Goal: Information Seeking & Learning: Learn about a topic

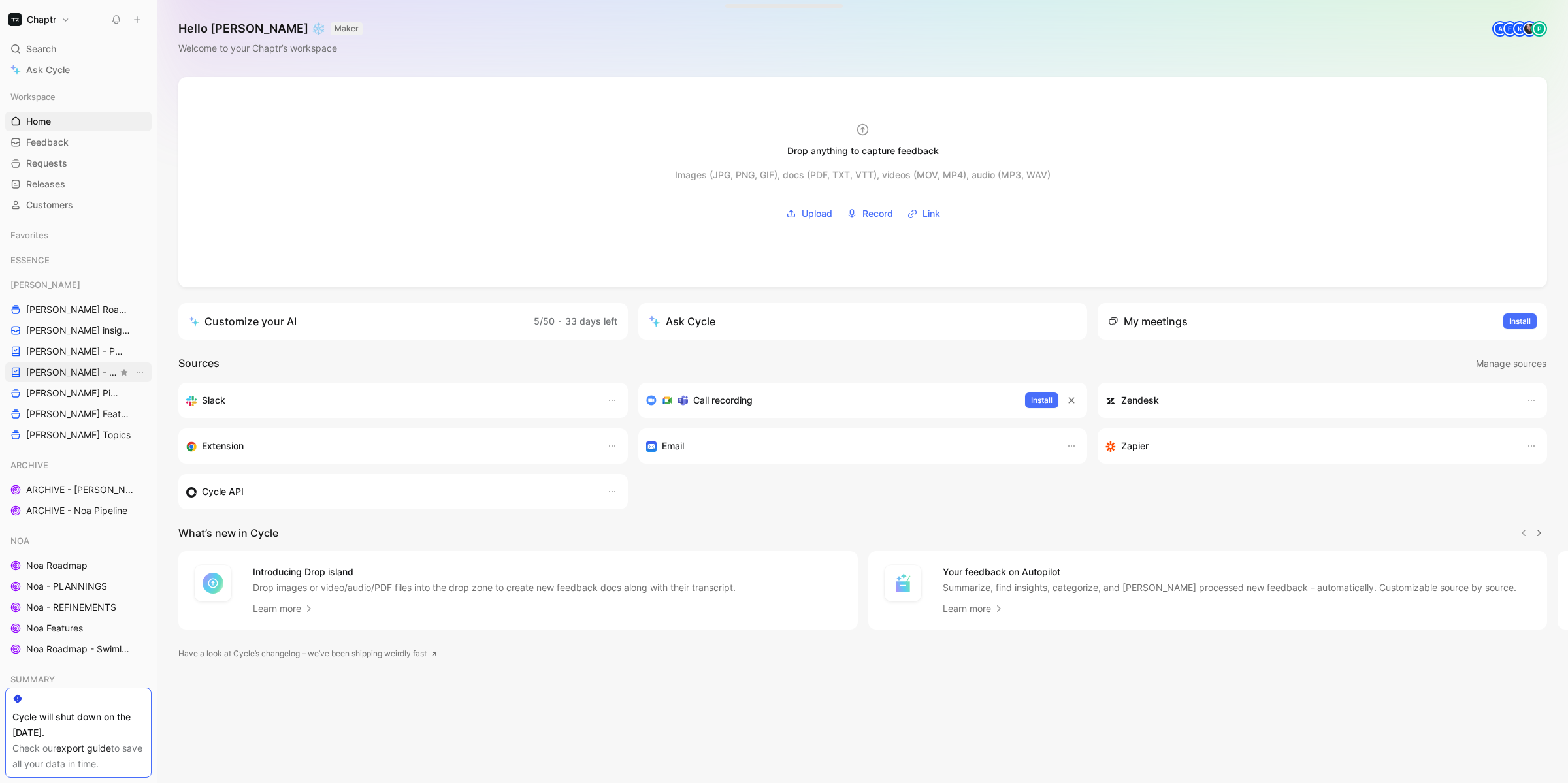
click at [93, 375] on span "[PERSON_NAME] - REFINEMENTS" at bounding box center [72, 372] width 92 height 13
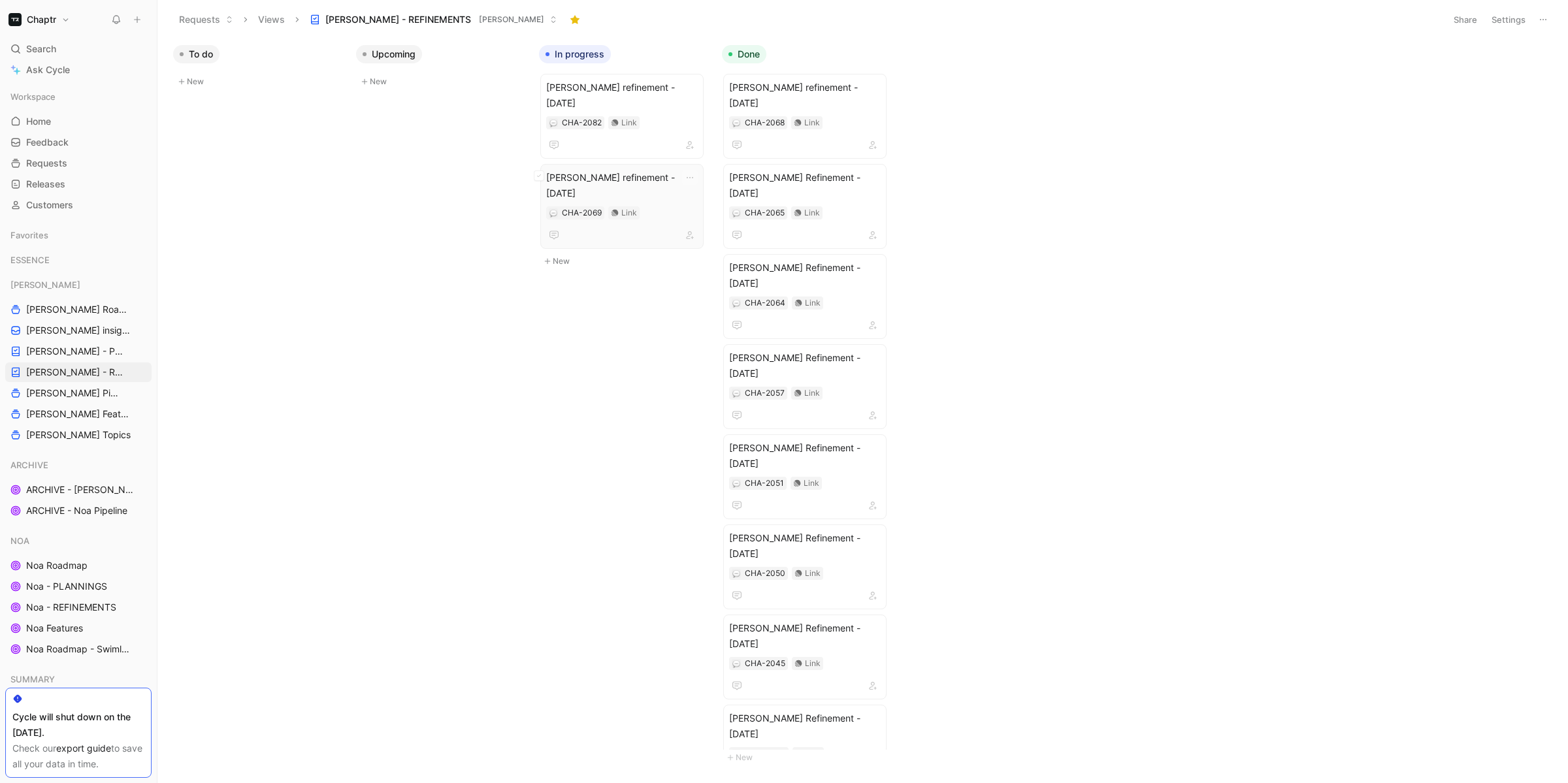
click at [646, 170] on span "Reedy refinement - 19.08.2025" at bounding box center [622, 185] width 152 height 32
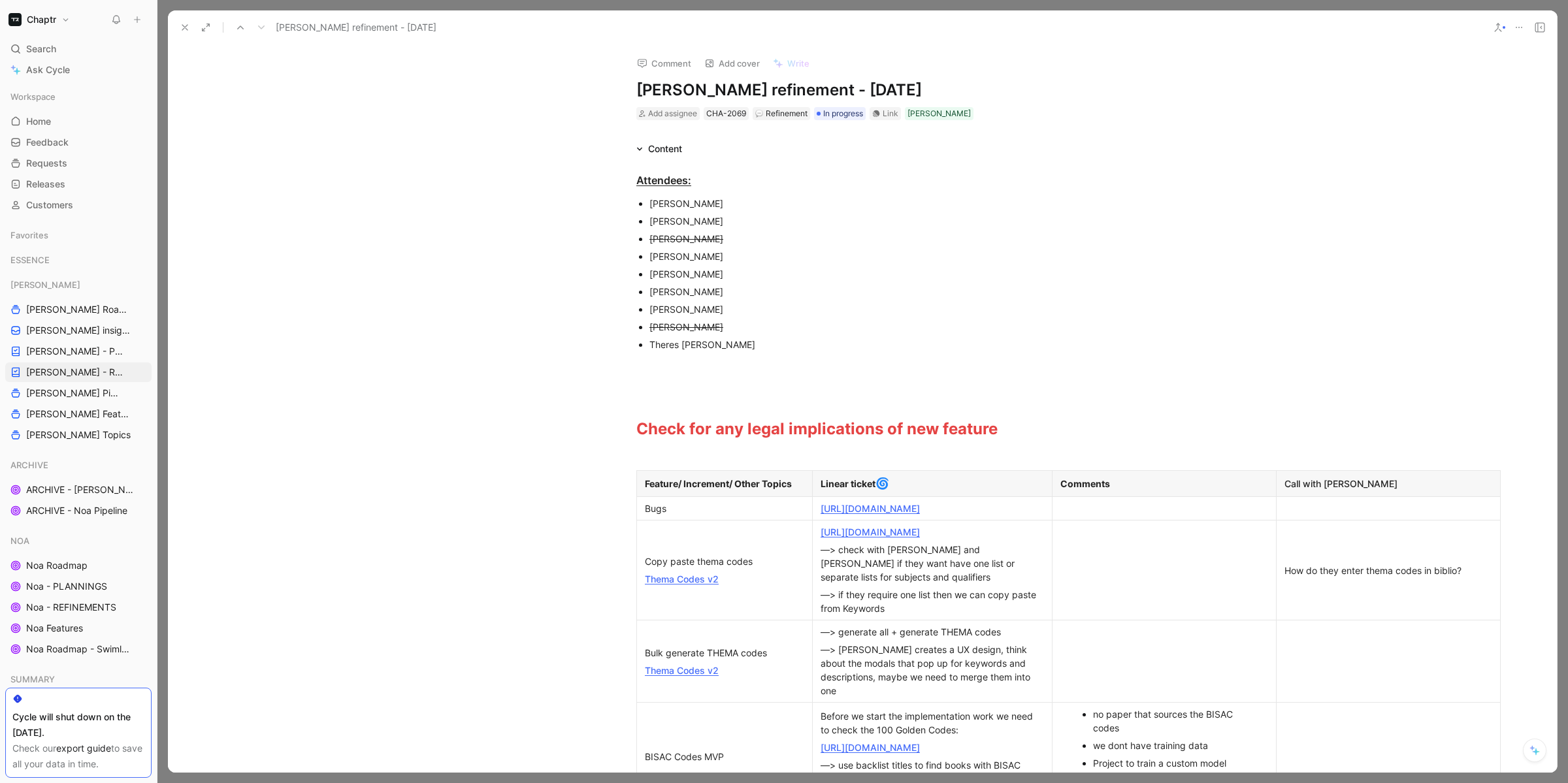
click at [800, 86] on h1 "[PERSON_NAME] refinement - [DATE]" at bounding box center [862, 90] width 452 height 21
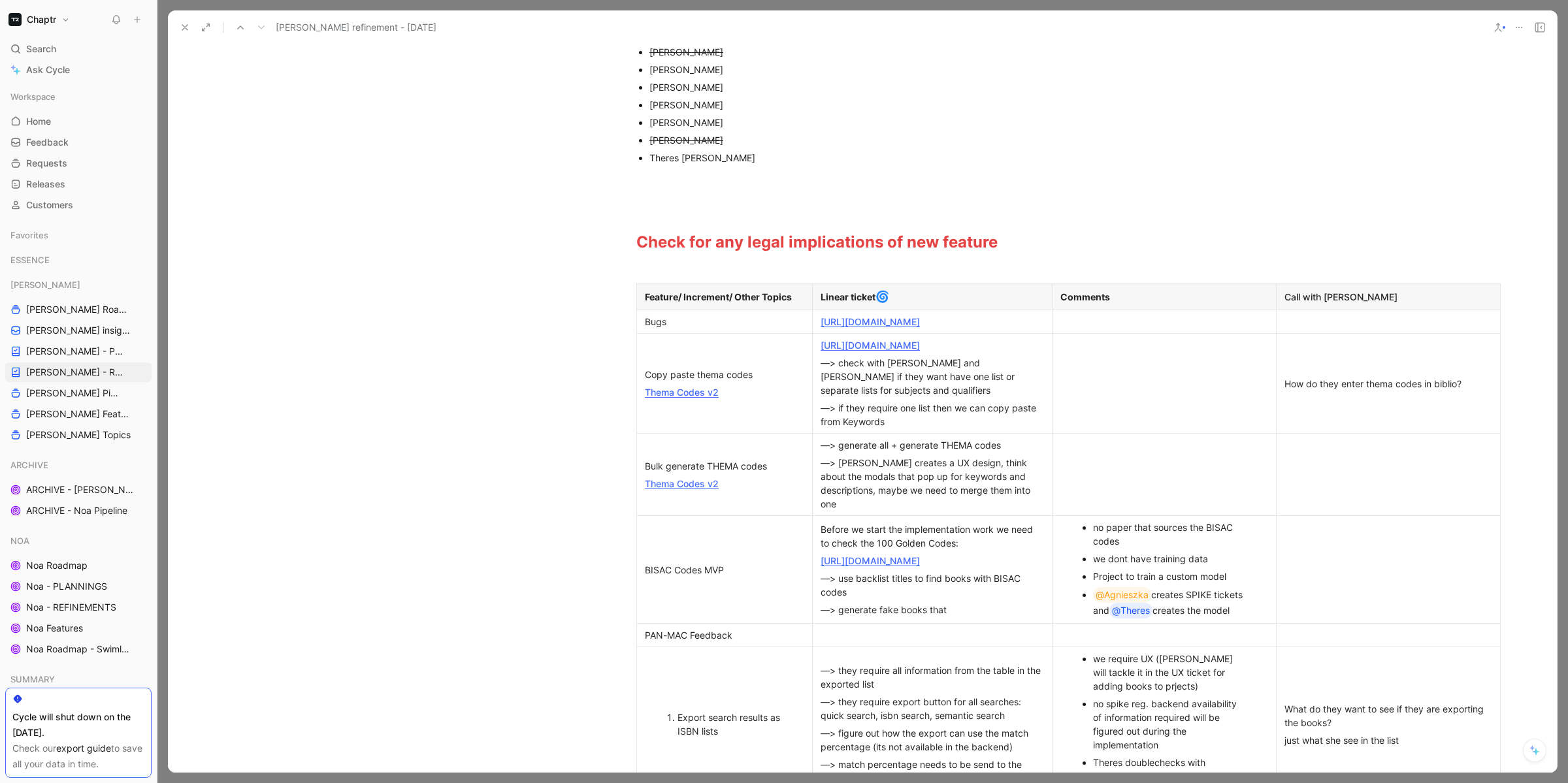
scroll to position [214, 0]
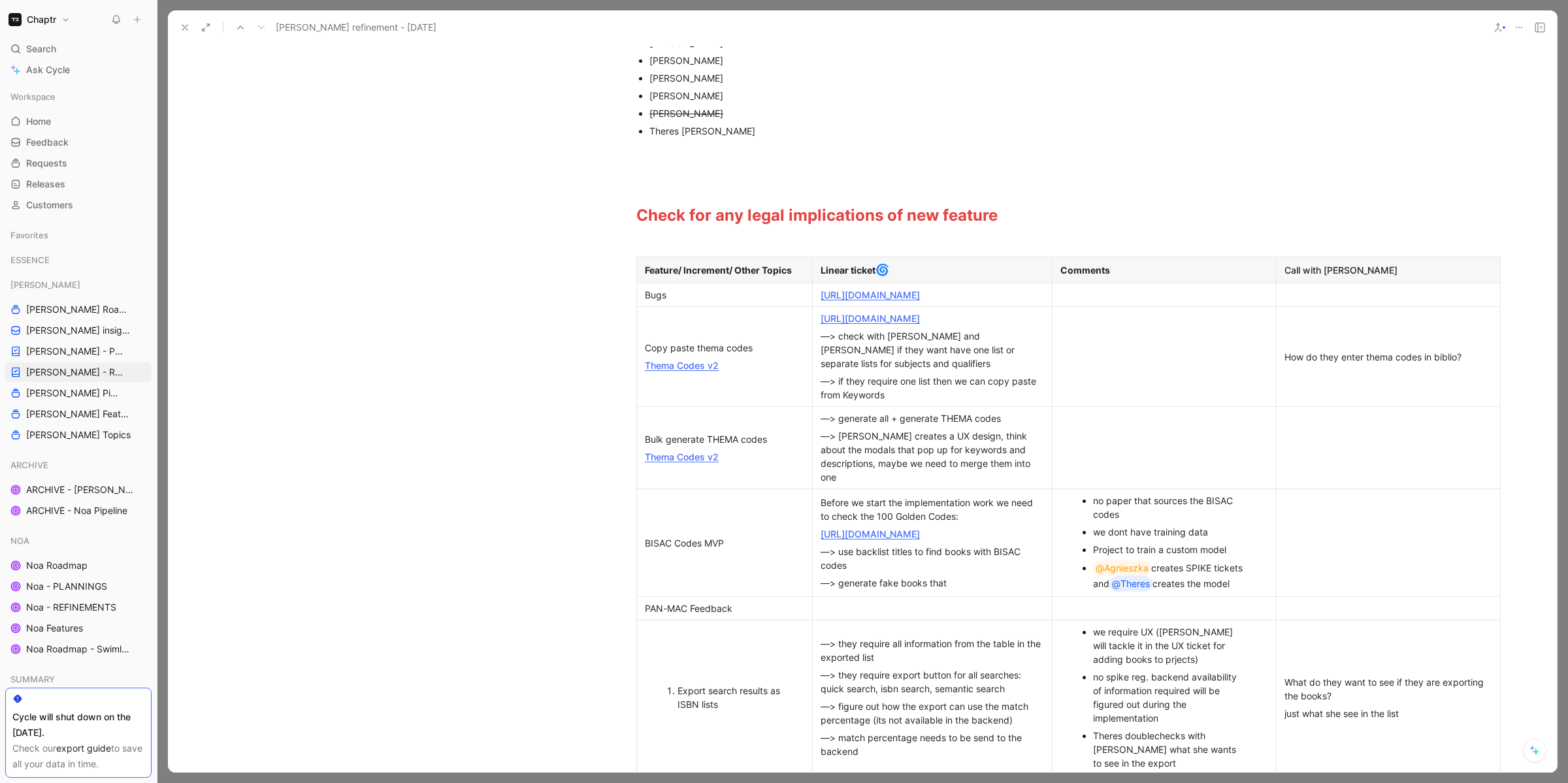
click at [183, 22] on button at bounding box center [185, 27] width 18 height 18
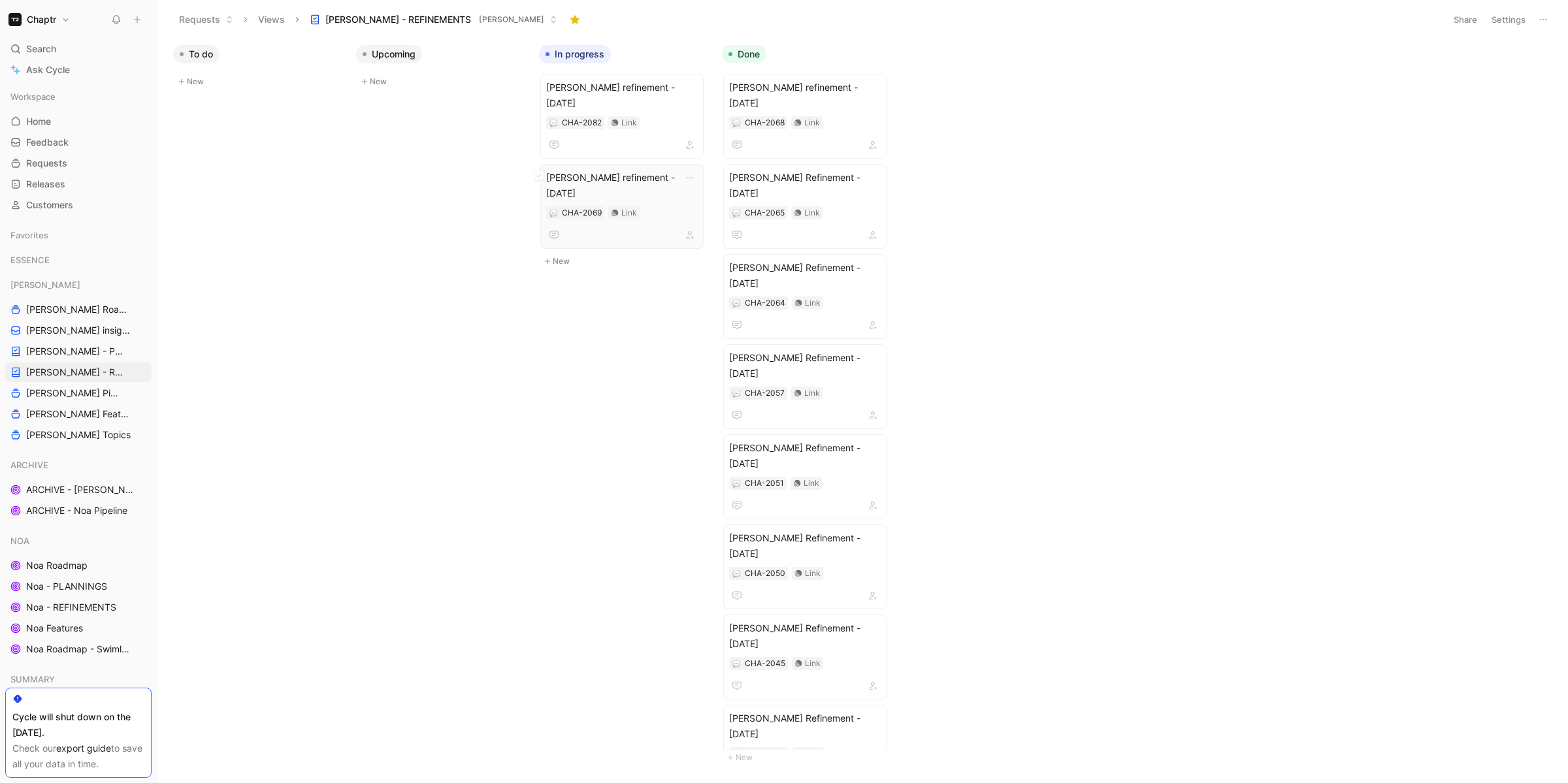
click at [640, 170] on span "[PERSON_NAME] refinement - [DATE]" at bounding box center [622, 185] width 152 height 32
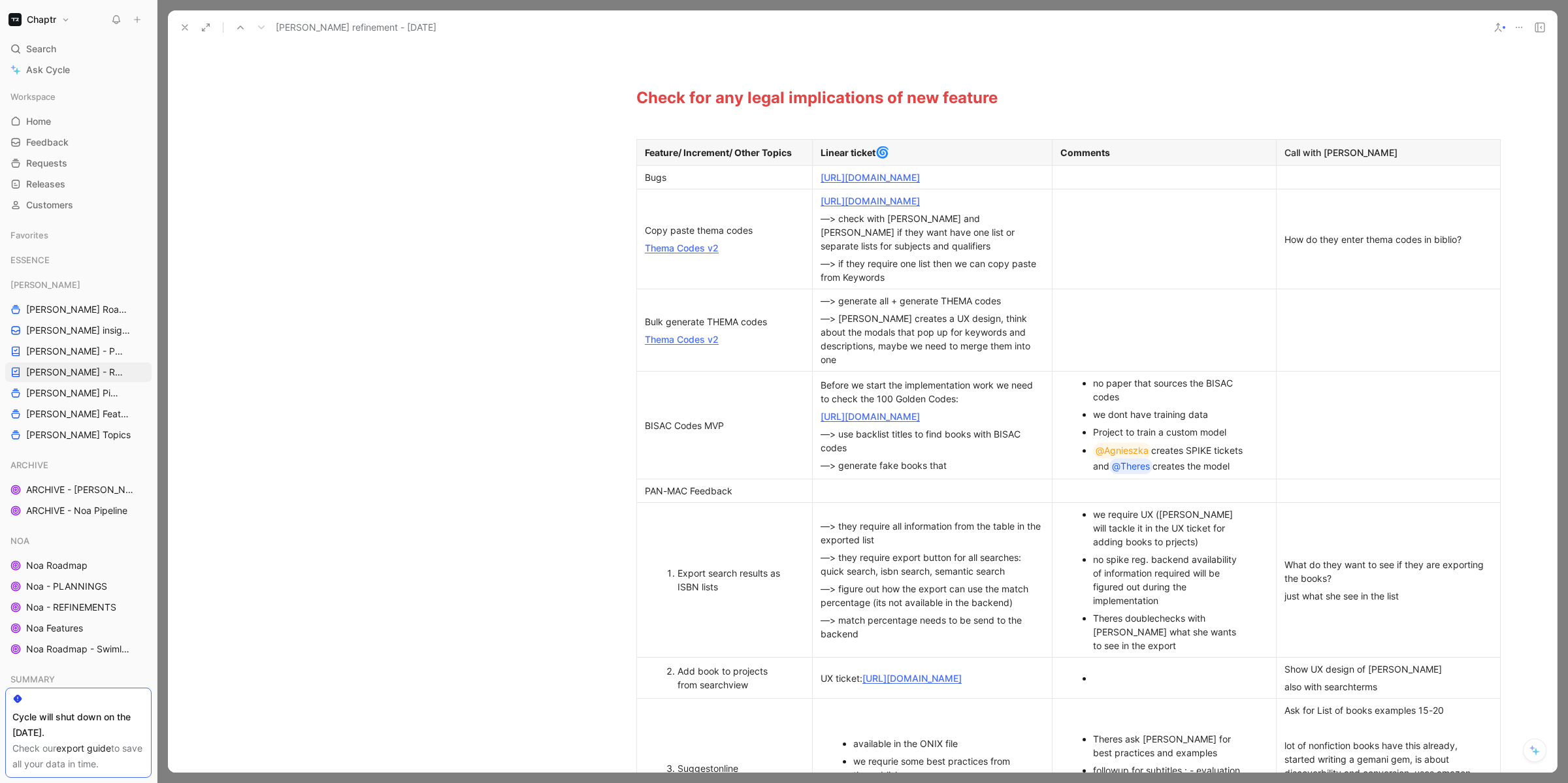
scroll to position [236, 0]
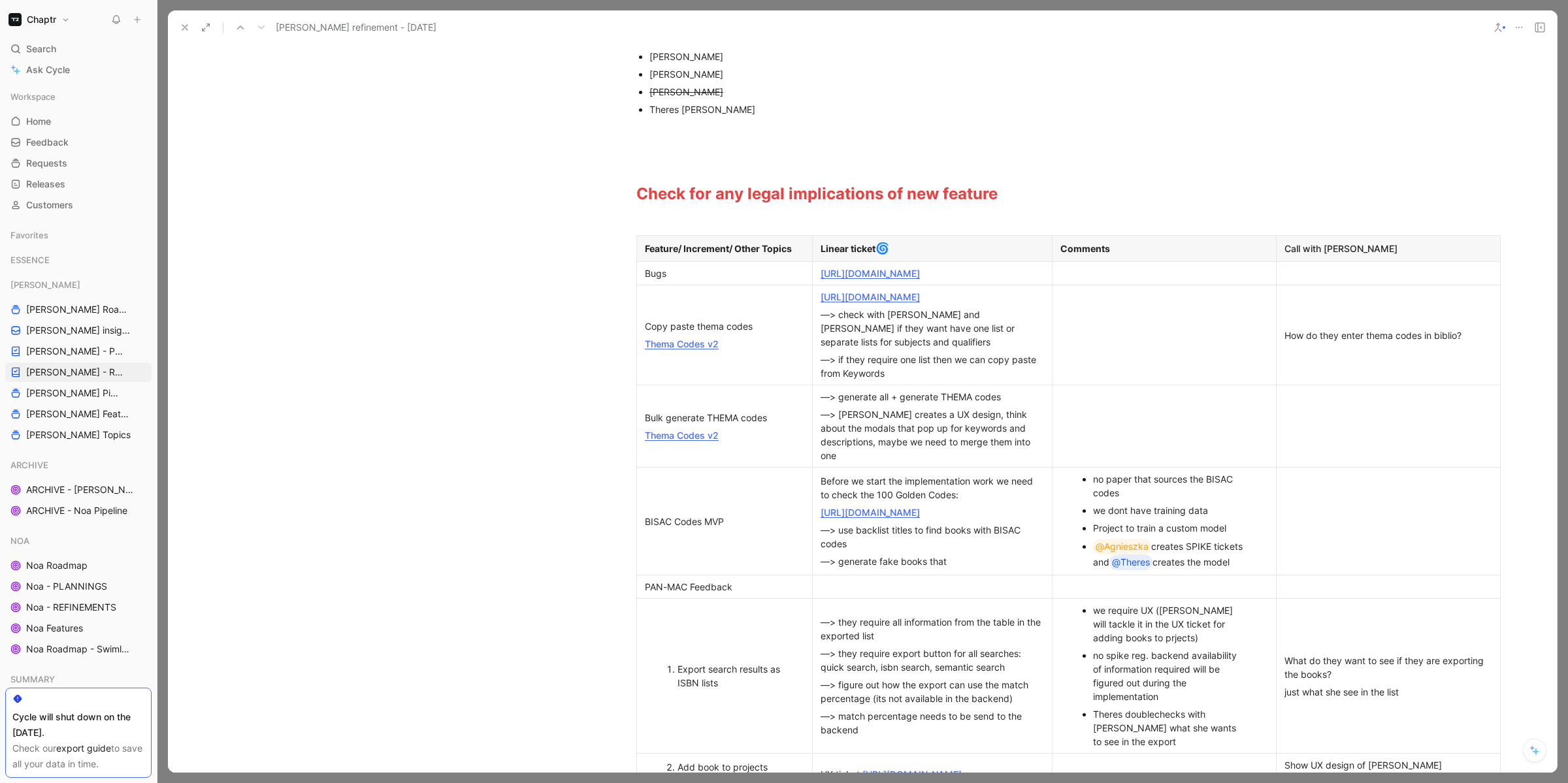
click at [660, 350] on link "Thema Codes v2" at bounding box center [682, 344] width 74 height 11
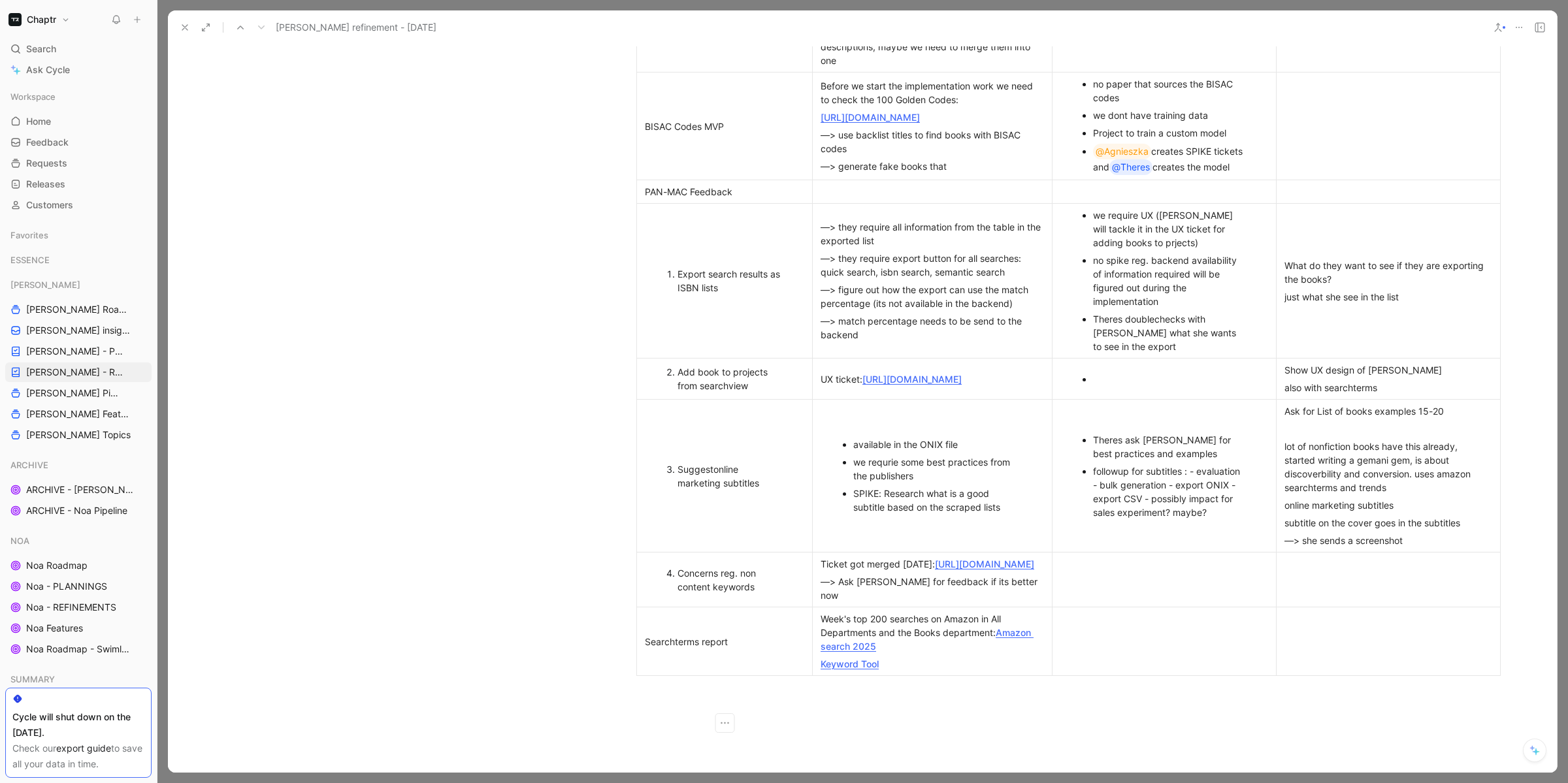
scroll to position [631, 0]
click at [187, 28] on icon at bounding box center [185, 28] width 11 height 10
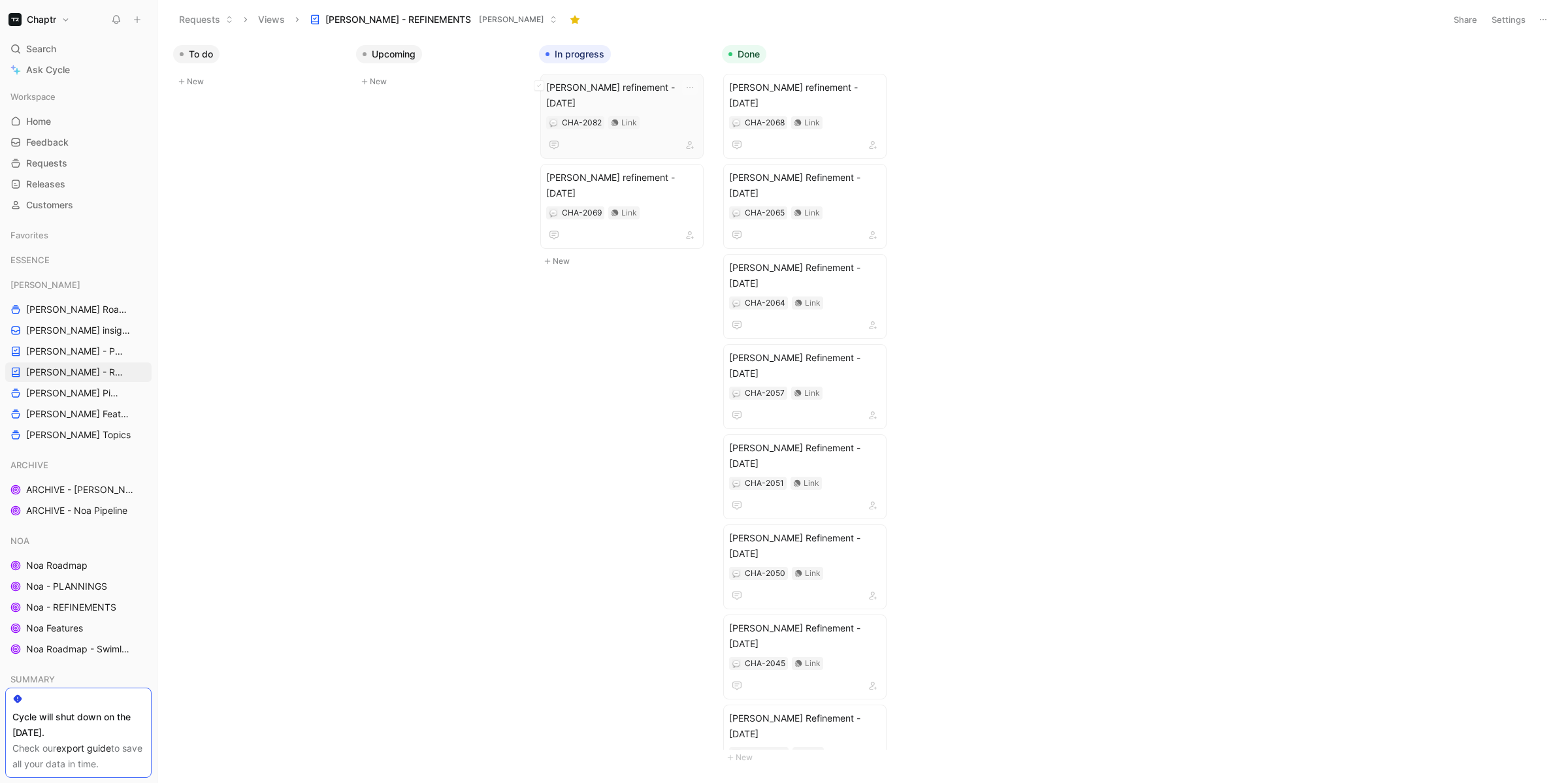
click at [647, 85] on span "[PERSON_NAME] refinement - [DATE]" at bounding box center [622, 95] width 152 height 32
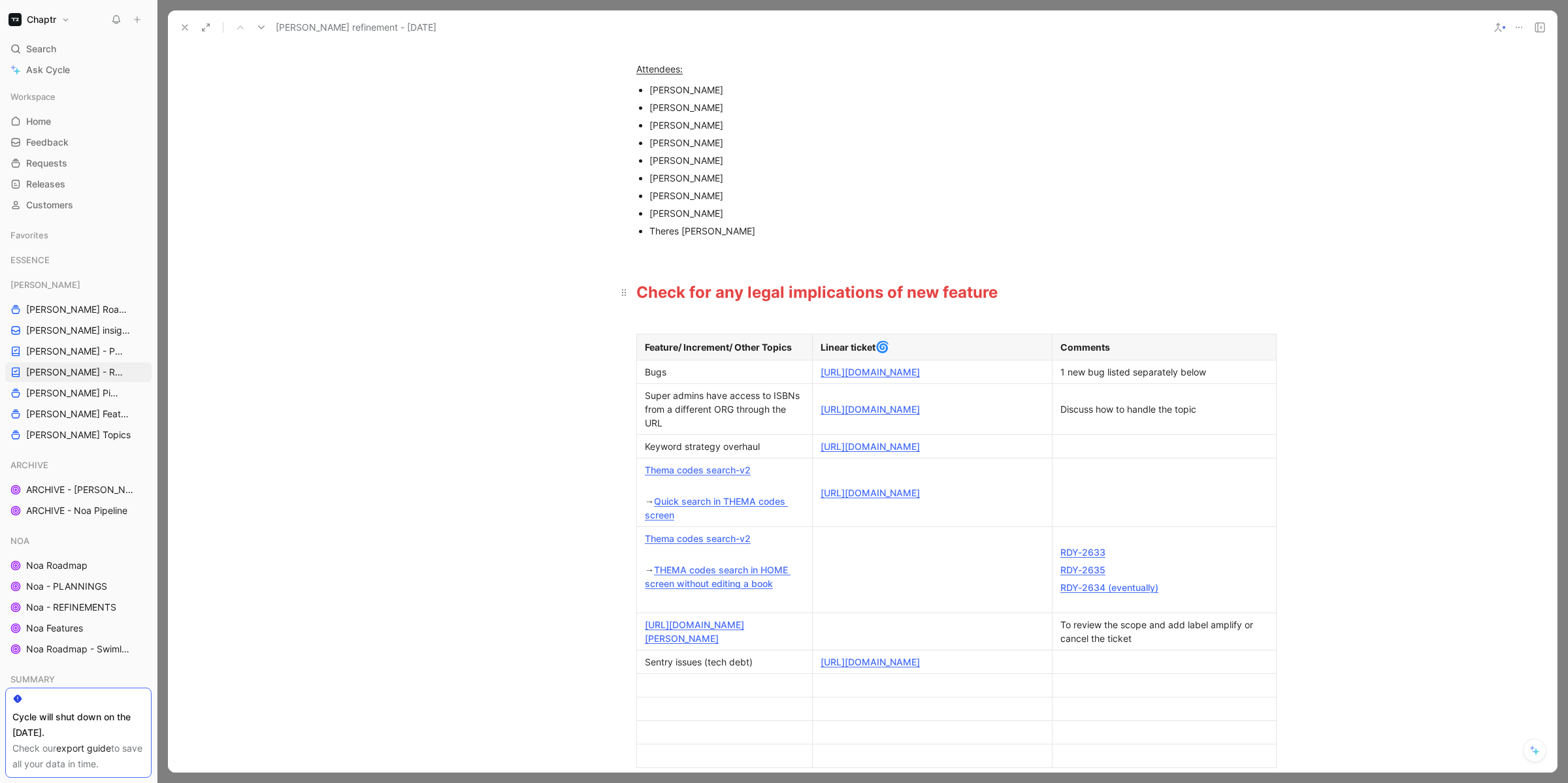
scroll to position [164, 0]
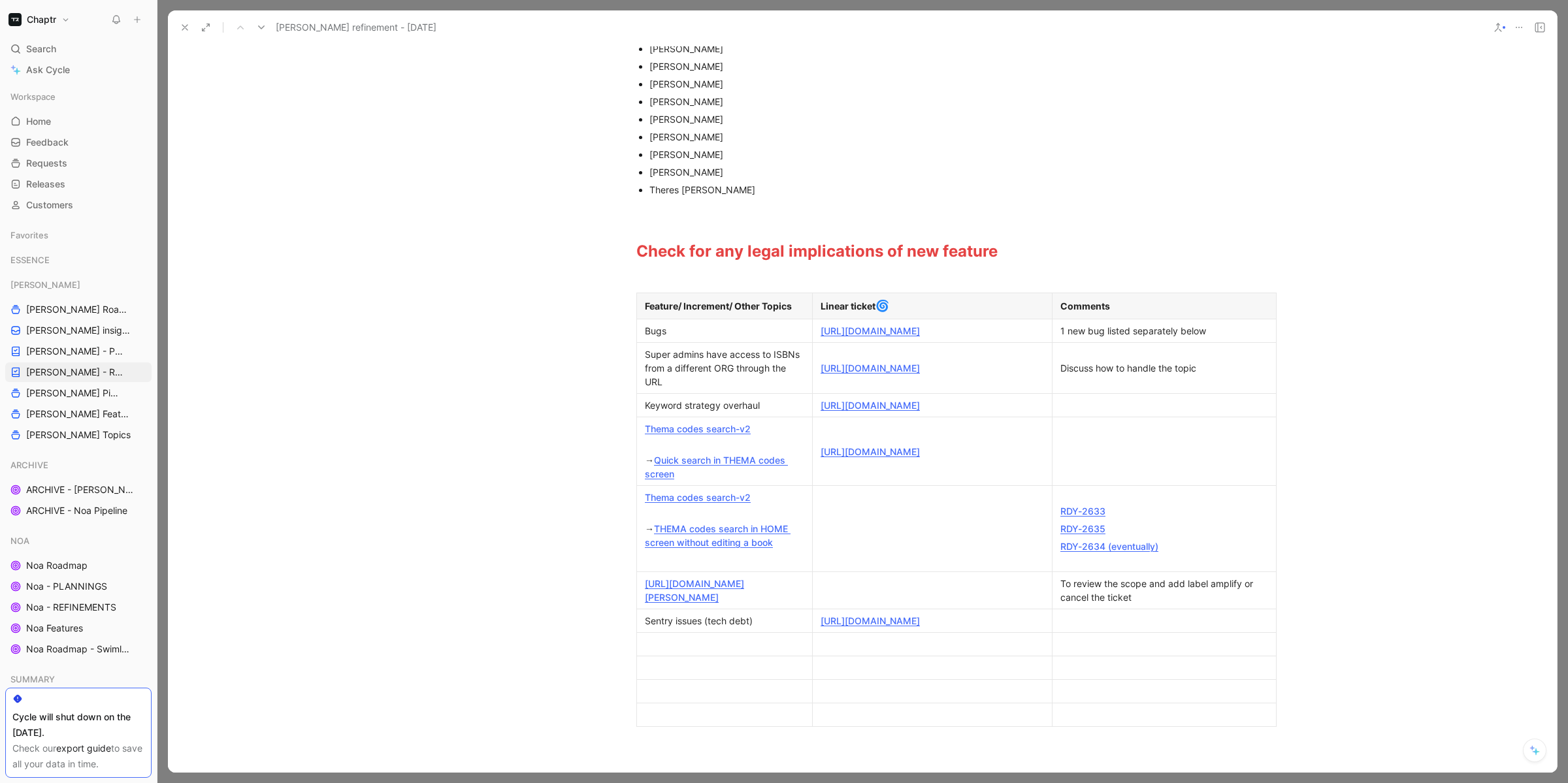
click at [733, 548] on link "THEMA codes search in HOME screen without editing a book" at bounding box center [718, 536] width 146 height 25
click at [874, 374] on link "[URL][DOMAIN_NAME]" at bounding box center [870, 368] width 99 height 11
click at [182, 31] on icon at bounding box center [185, 28] width 11 height 10
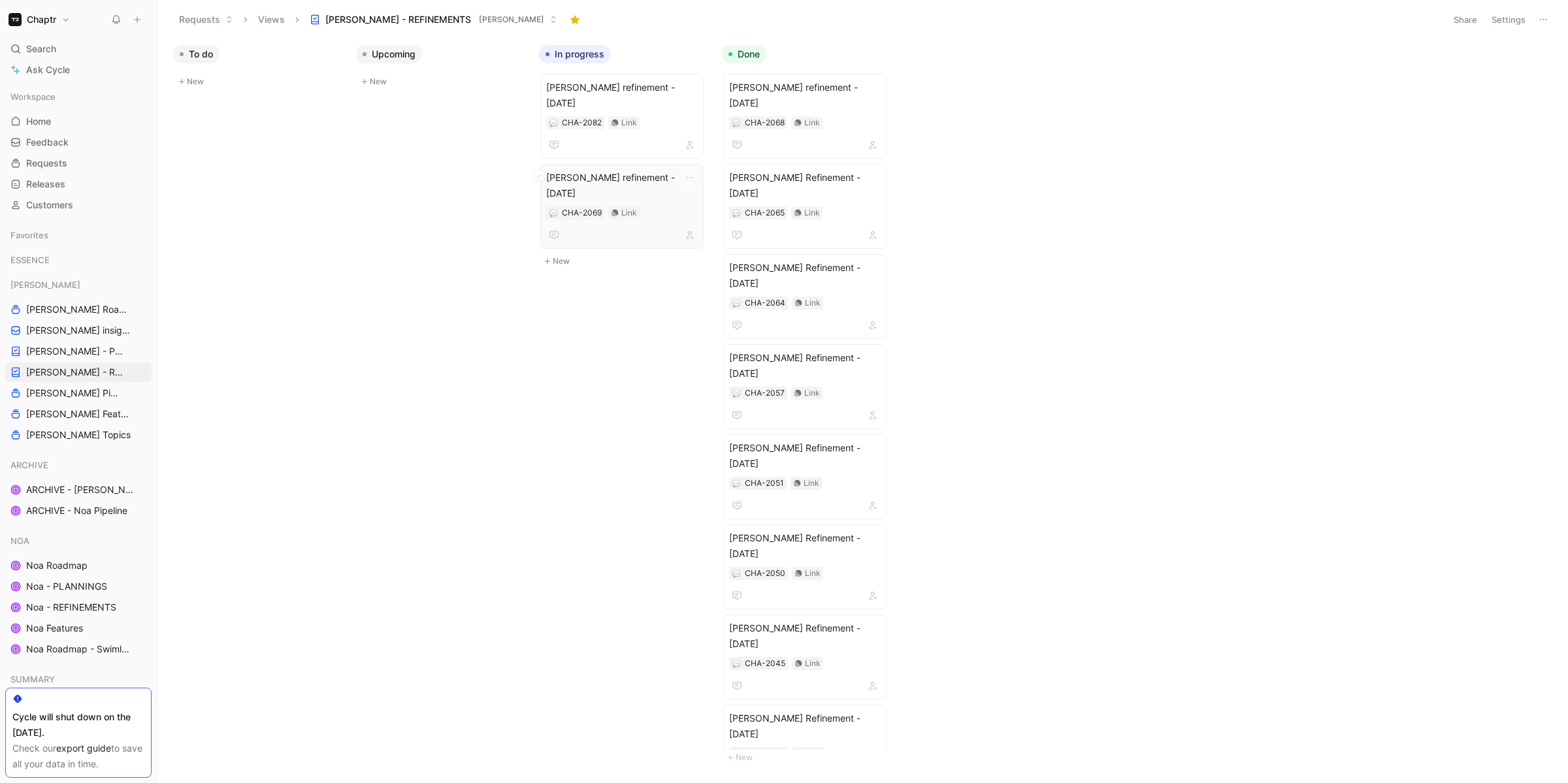
click at [642, 170] on span "[PERSON_NAME] refinement - [DATE]" at bounding box center [622, 185] width 152 height 32
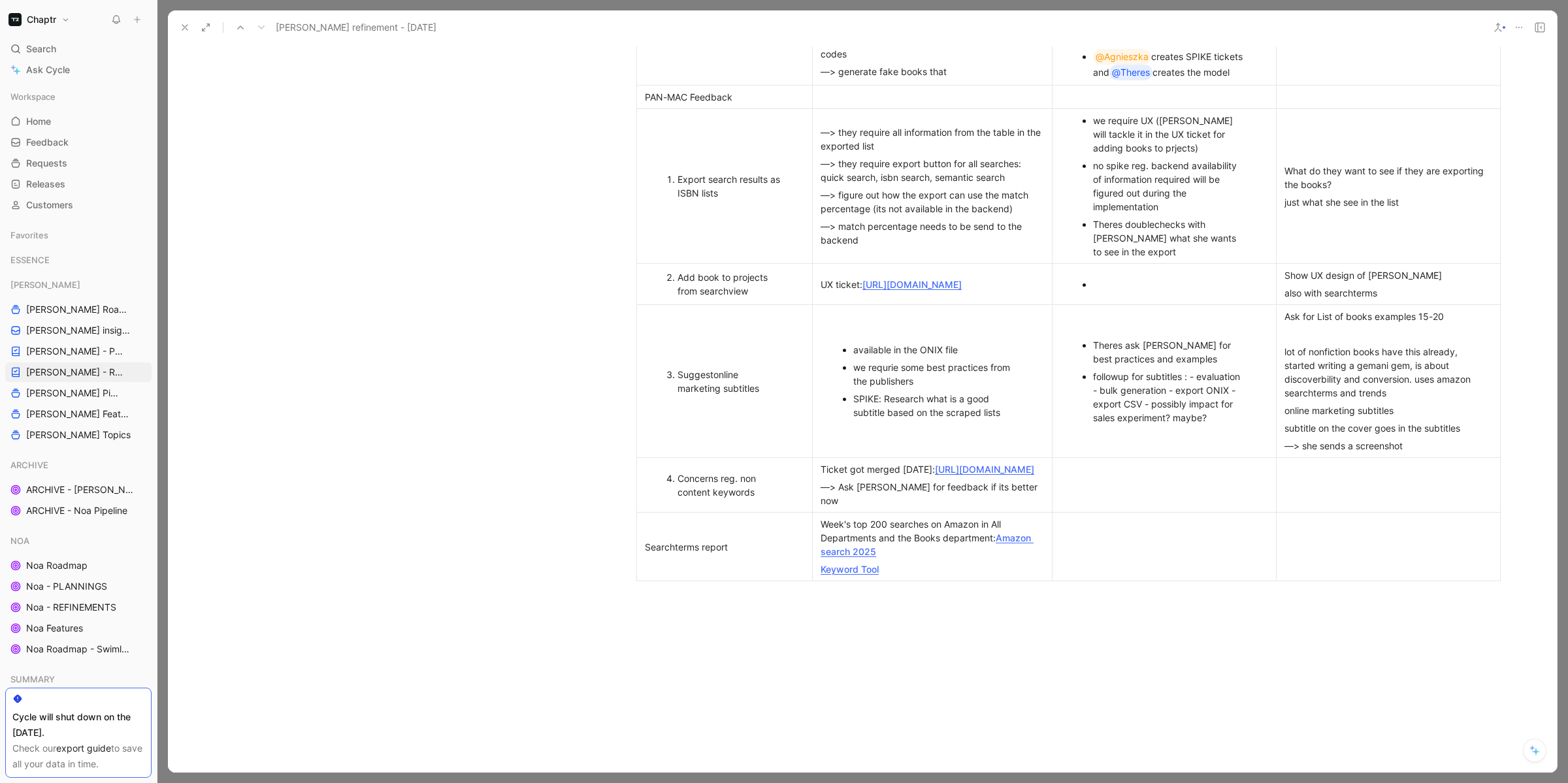
scroll to position [836, 0]
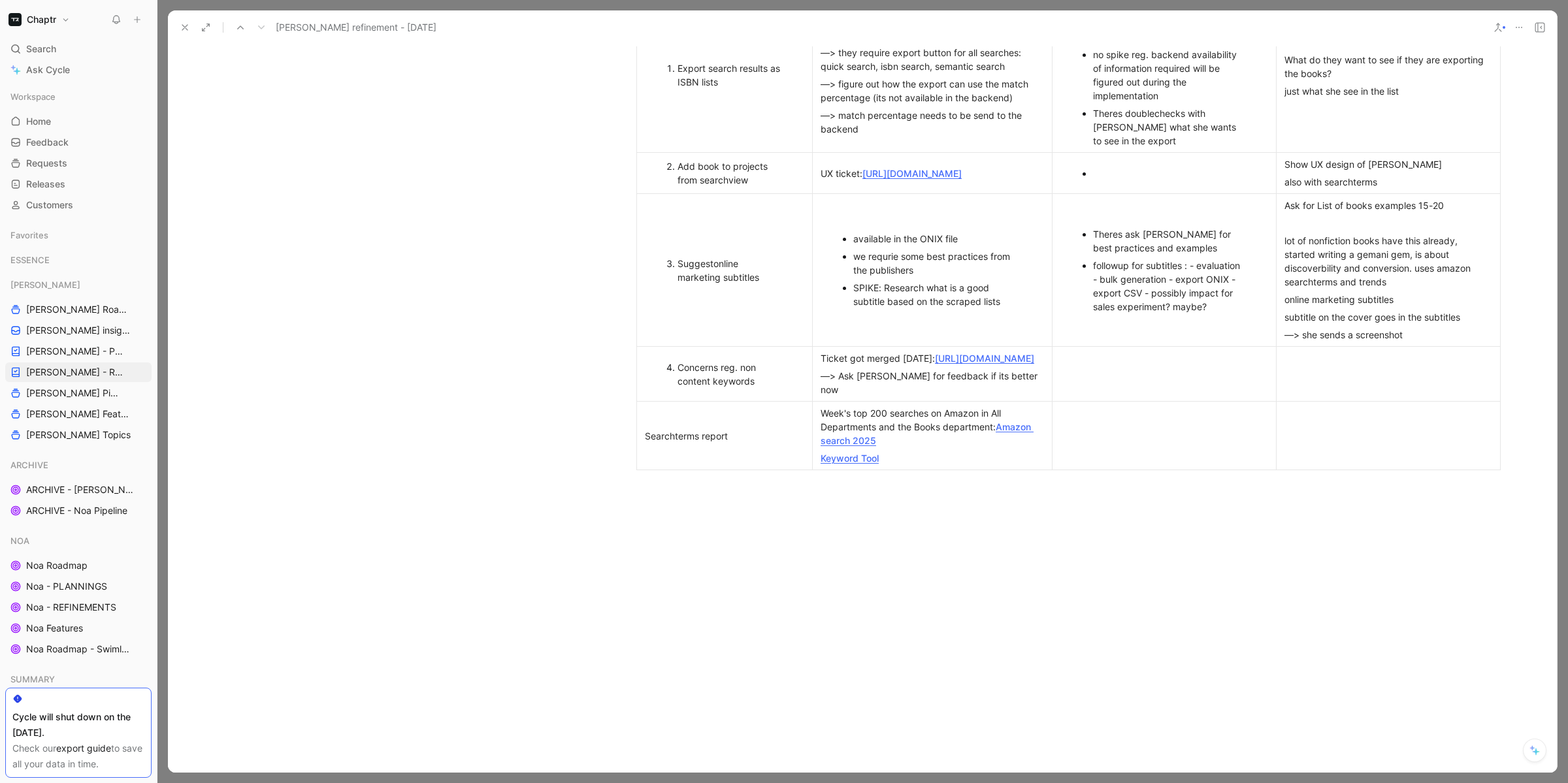
click at [182, 23] on icon at bounding box center [185, 28] width 11 height 10
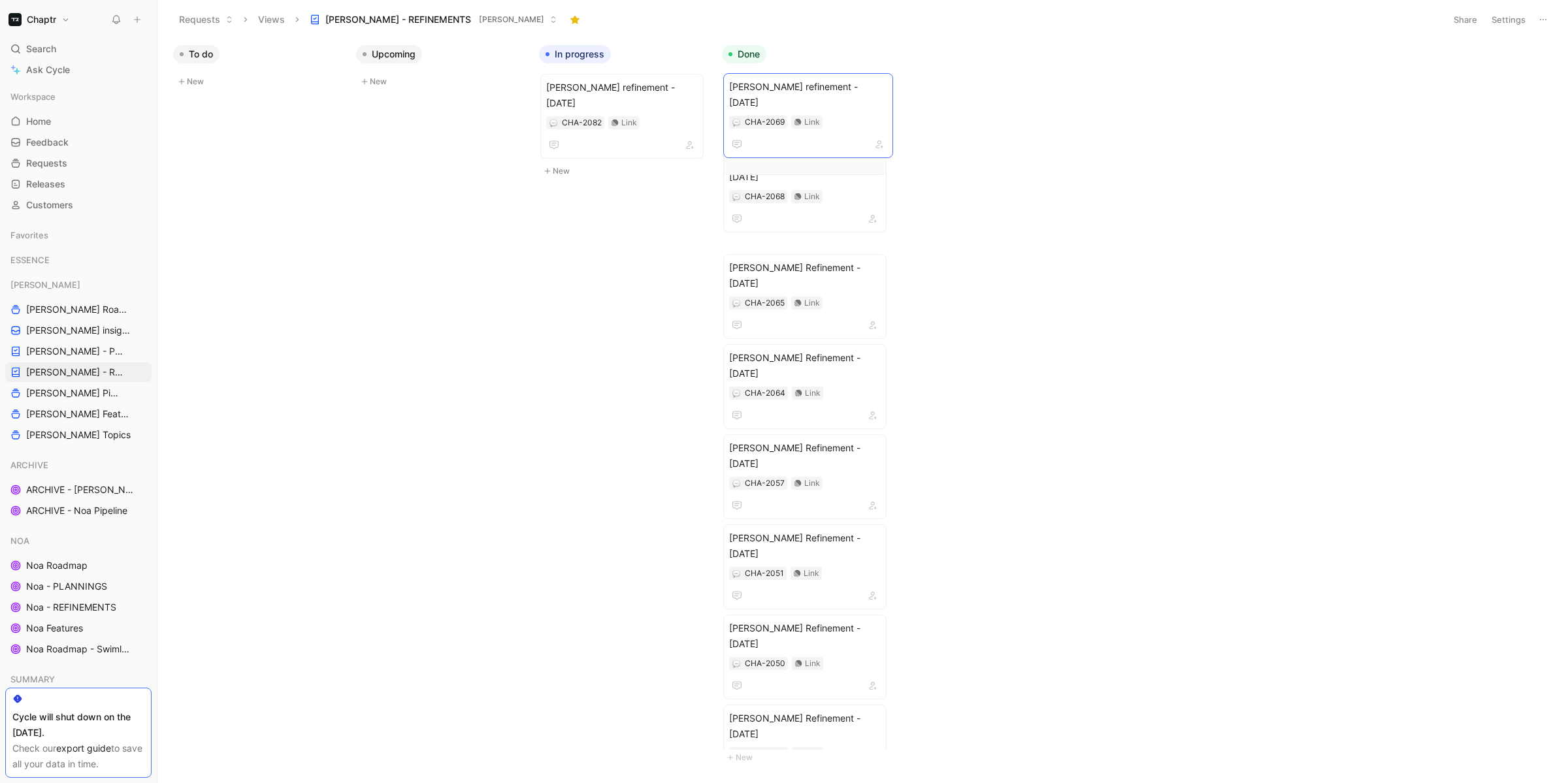
drag, startPoint x: 591, startPoint y: 161, endPoint x: 774, endPoint y: 87, distance: 197.4
click at [646, 83] on span "[PERSON_NAME] refinement - [DATE]" at bounding box center [622, 95] width 152 height 32
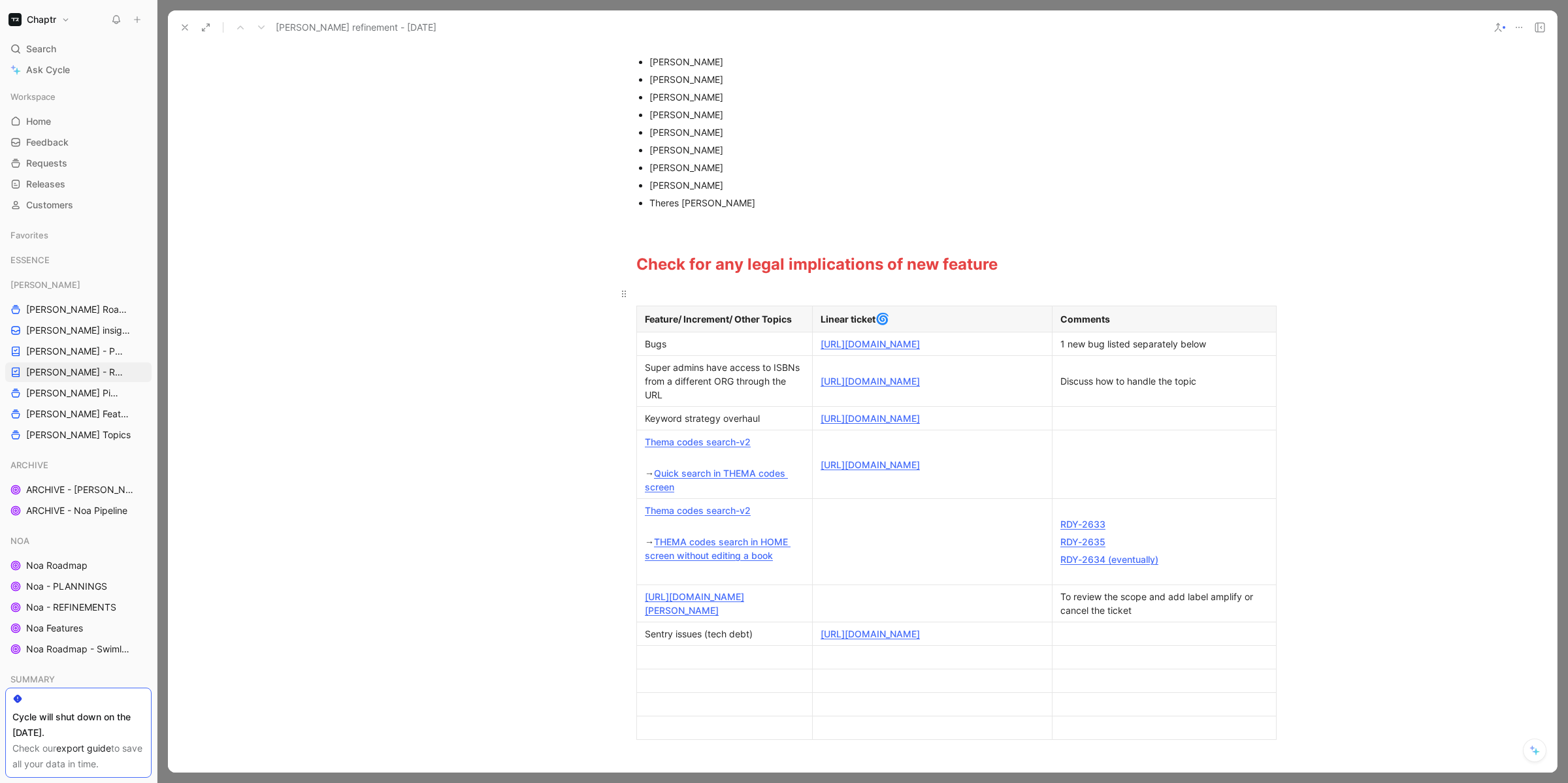
scroll to position [160, 0]
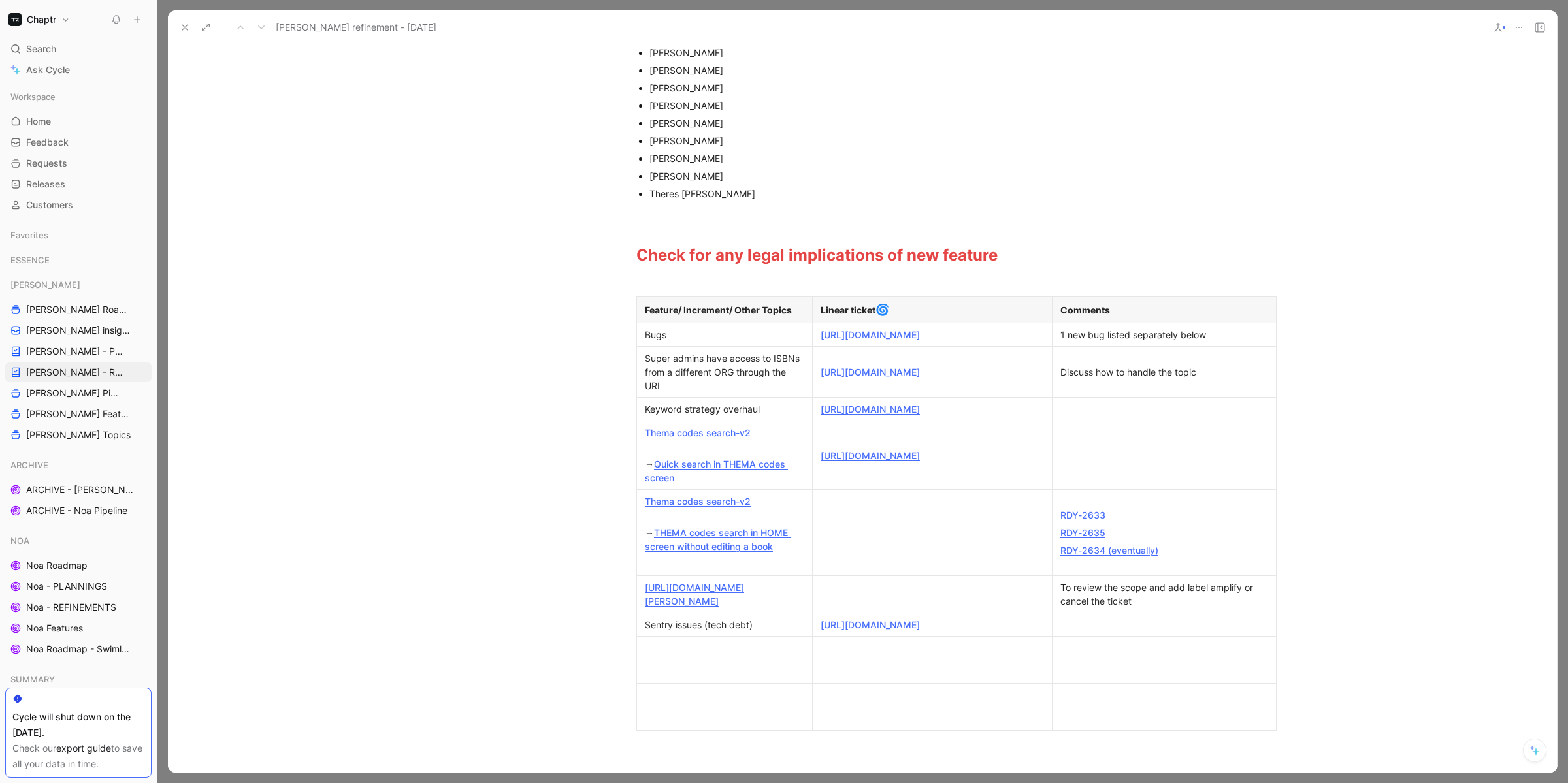
click at [704, 438] on link "Thema codes search-v2" at bounding box center [698, 433] width 106 height 11
click at [680, 608] on div "[URL][DOMAIN_NAME][PERSON_NAME]" at bounding box center [725, 594] width 159 height 28
click at [676, 607] on link "[URL][DOMAIN_NAME][PERSON_NAME]" at bounding box center [695, 594] width 99 height 25
click at [676, 416] on div "Keyword strategy overhaul" at bounding box center [725, 409] width 159 height 14
click at [624, 434] on icon "button" at bounding box center [629, 428] width 13 height 13
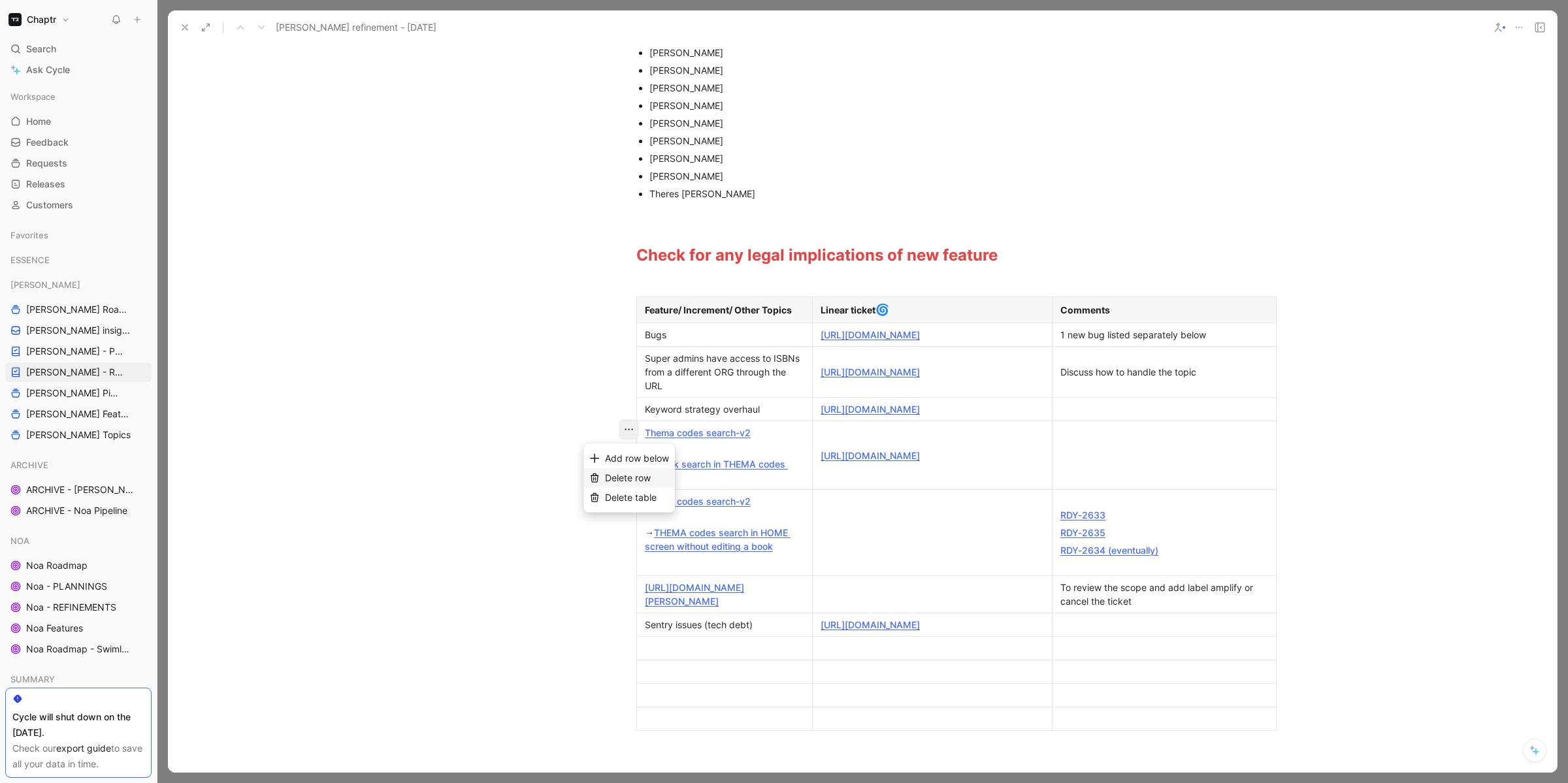
click at [623, 472] on span "Delete row" at bounding box center [627, 478] width 46 height 11
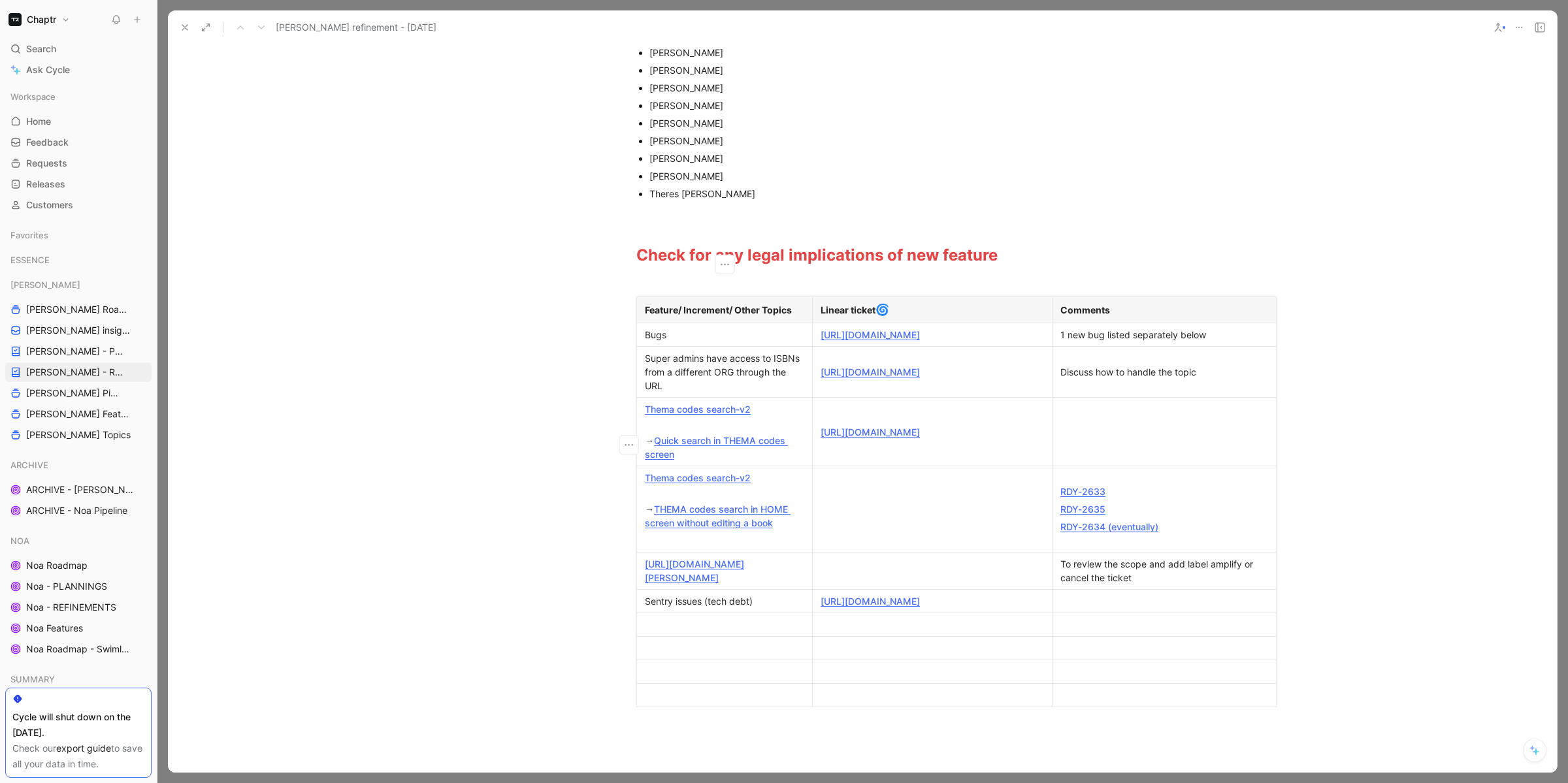
click at [846, 377] on link "[URL][DOMAIN_NAME]" at bounding box center [870, 372] width 99 height 11
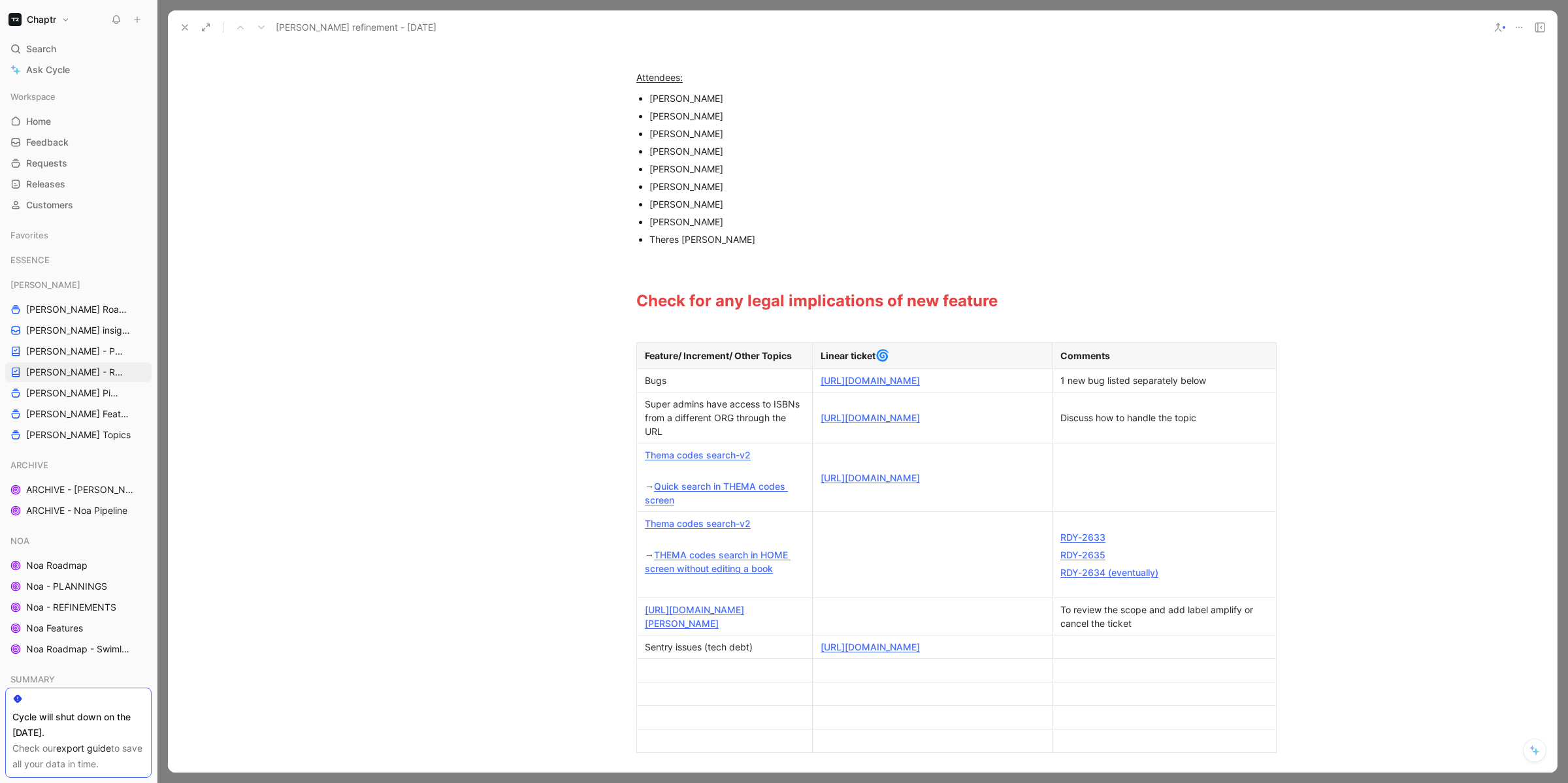
scroll to position [158, 0]
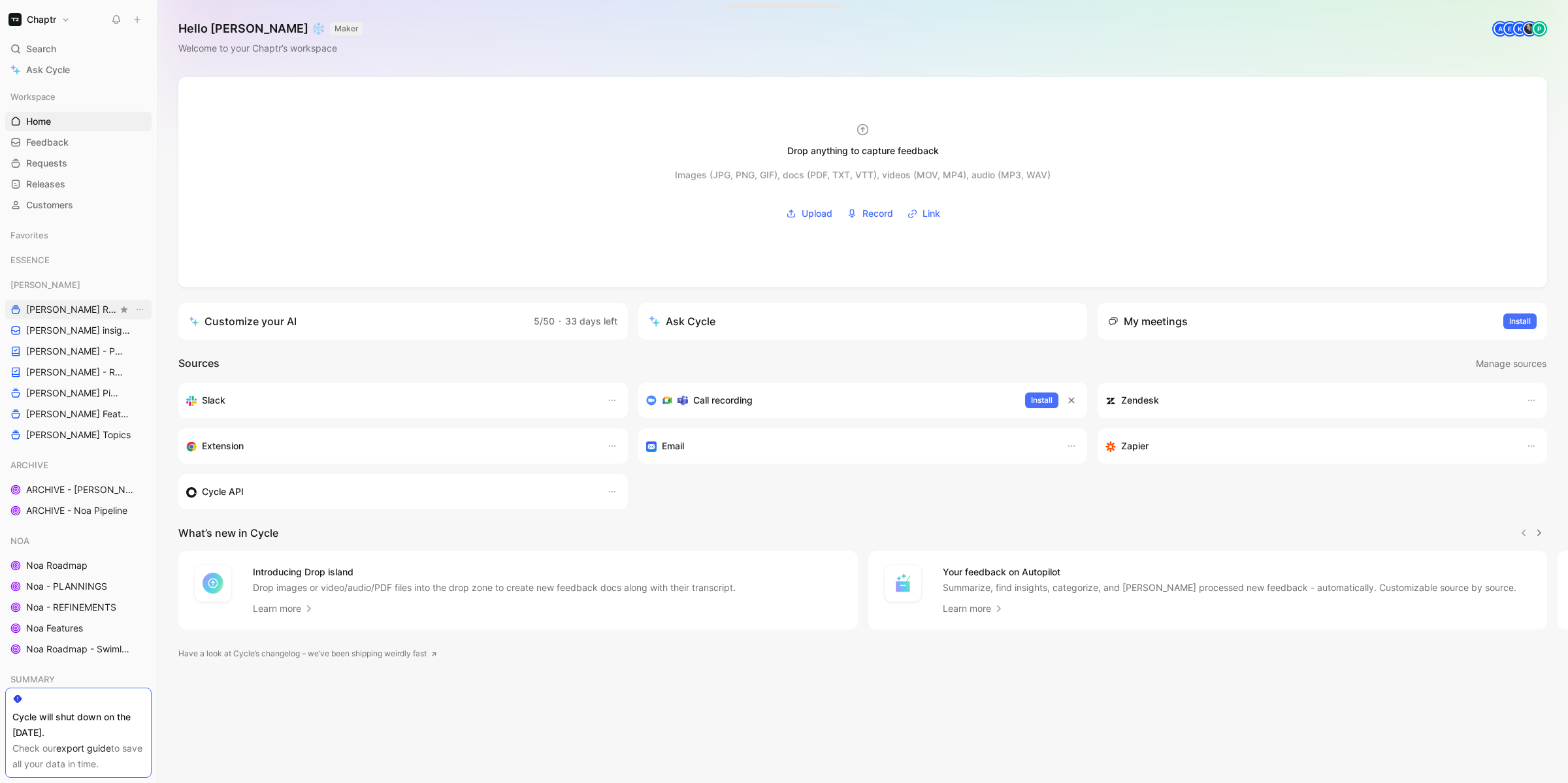
click at [65, 310] on span "[PERSON_NAME] Roadmap - open items" at bounding box center [72, 309] width 92 height 13
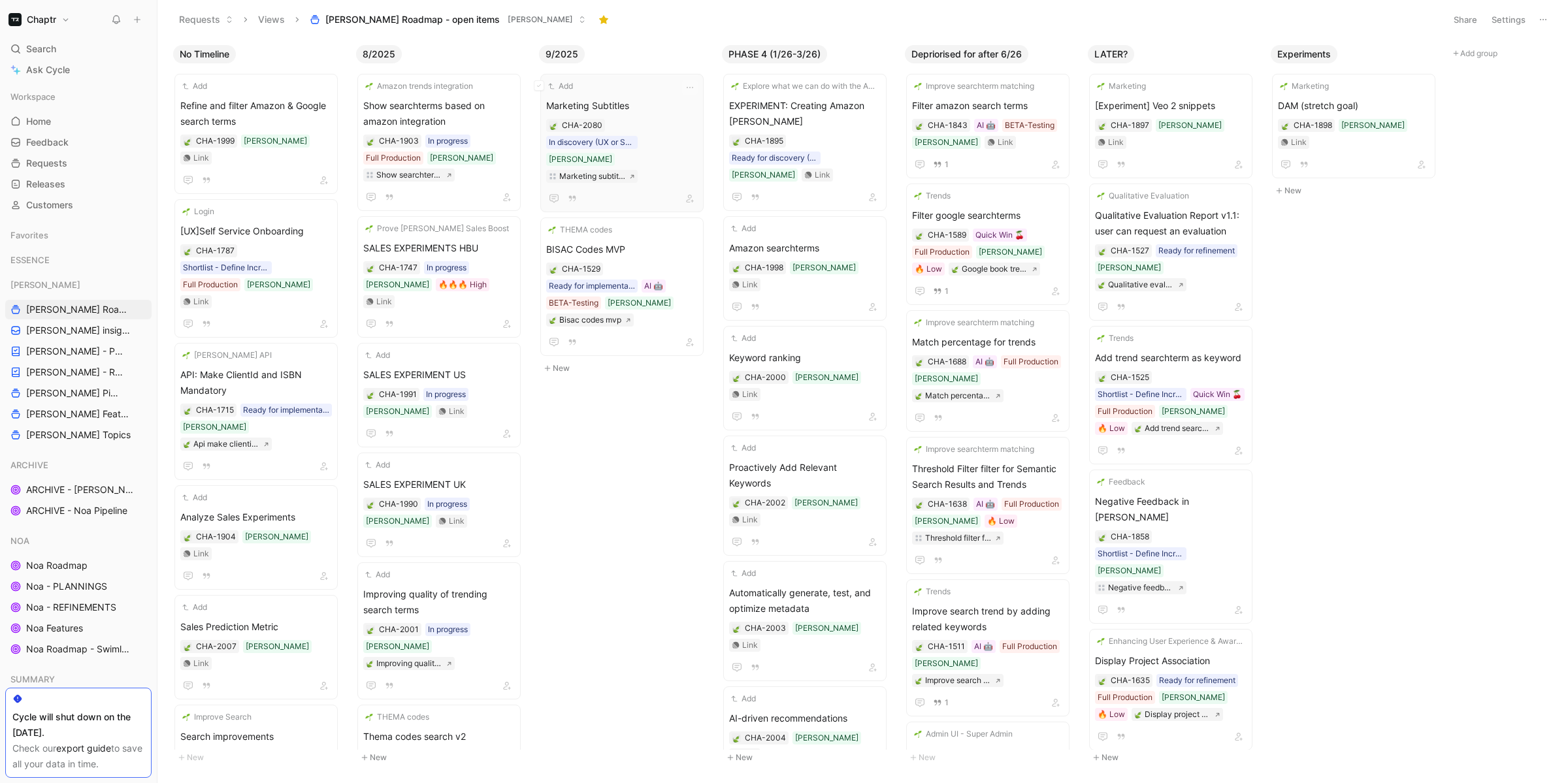
click at [642, 94] on div "Add Marketing Subtitles CHA-2080 In discovery (UX or SPIKE ongoing) Reedy Marke…" at bounding box center [622, 142] width 152 height 127
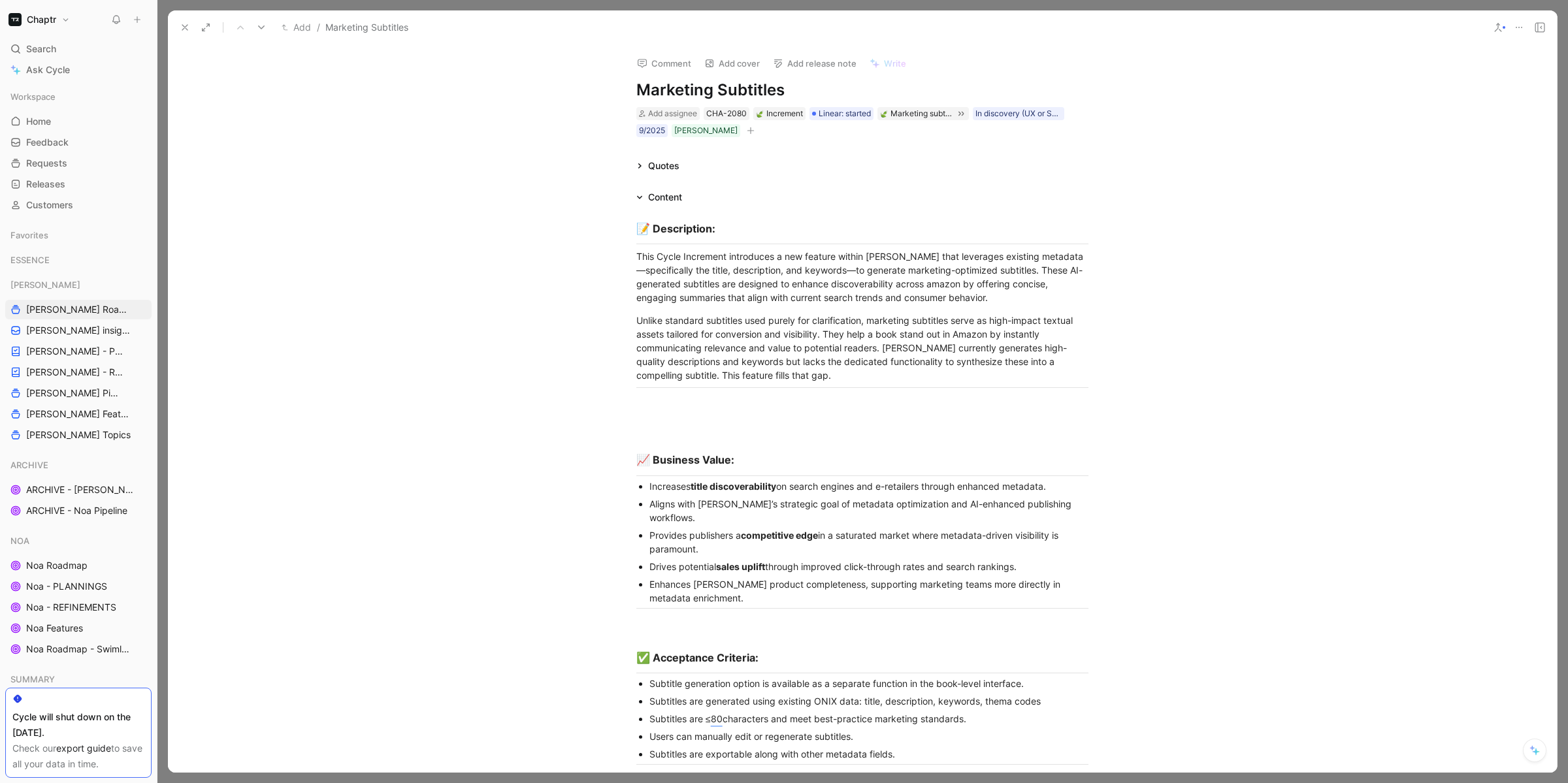
scroll to position [2, 0]
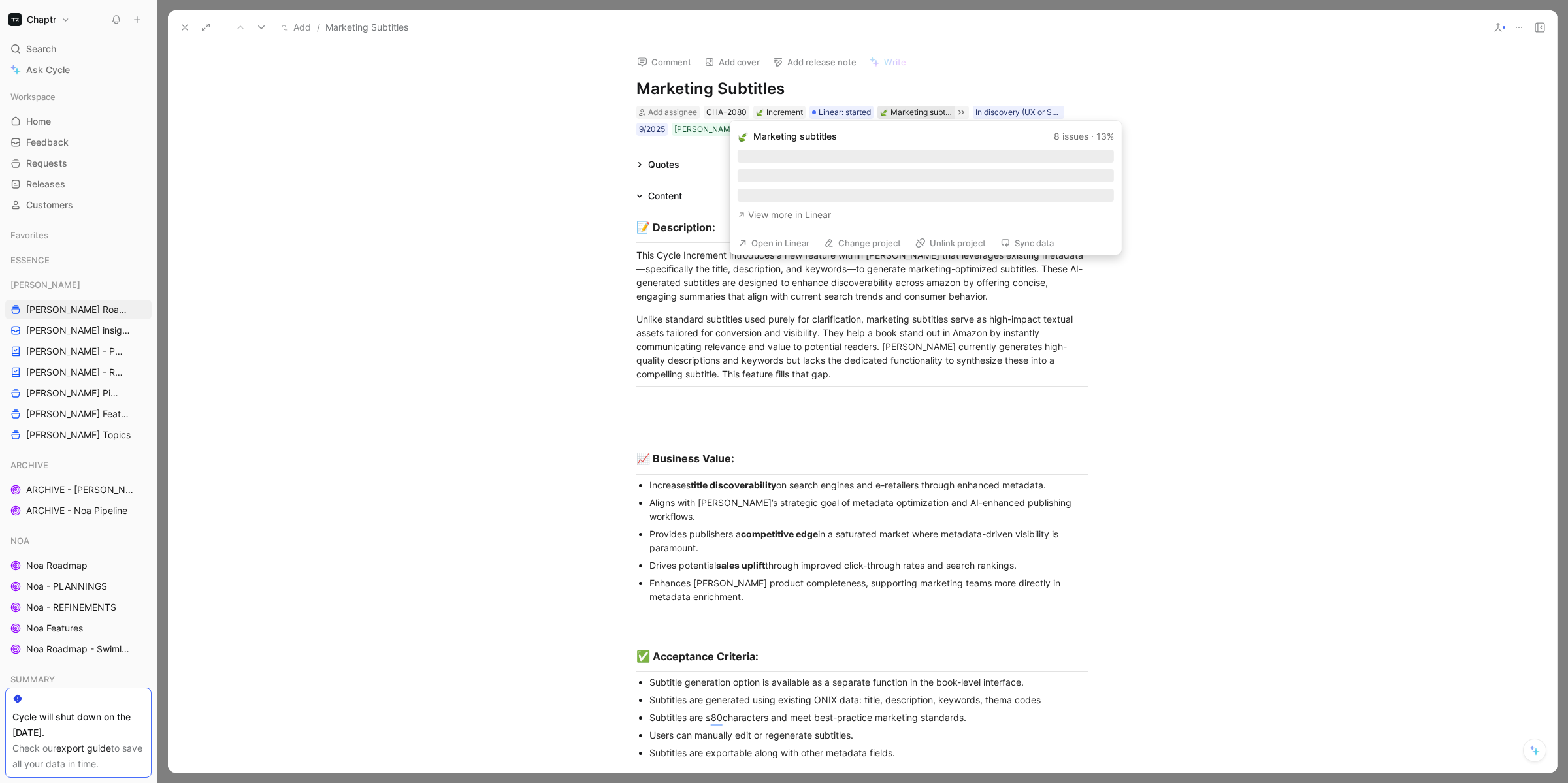
click at [933, 106] on div "Marketing subtitles" at bounding box center [921, 112] width 62 height 13
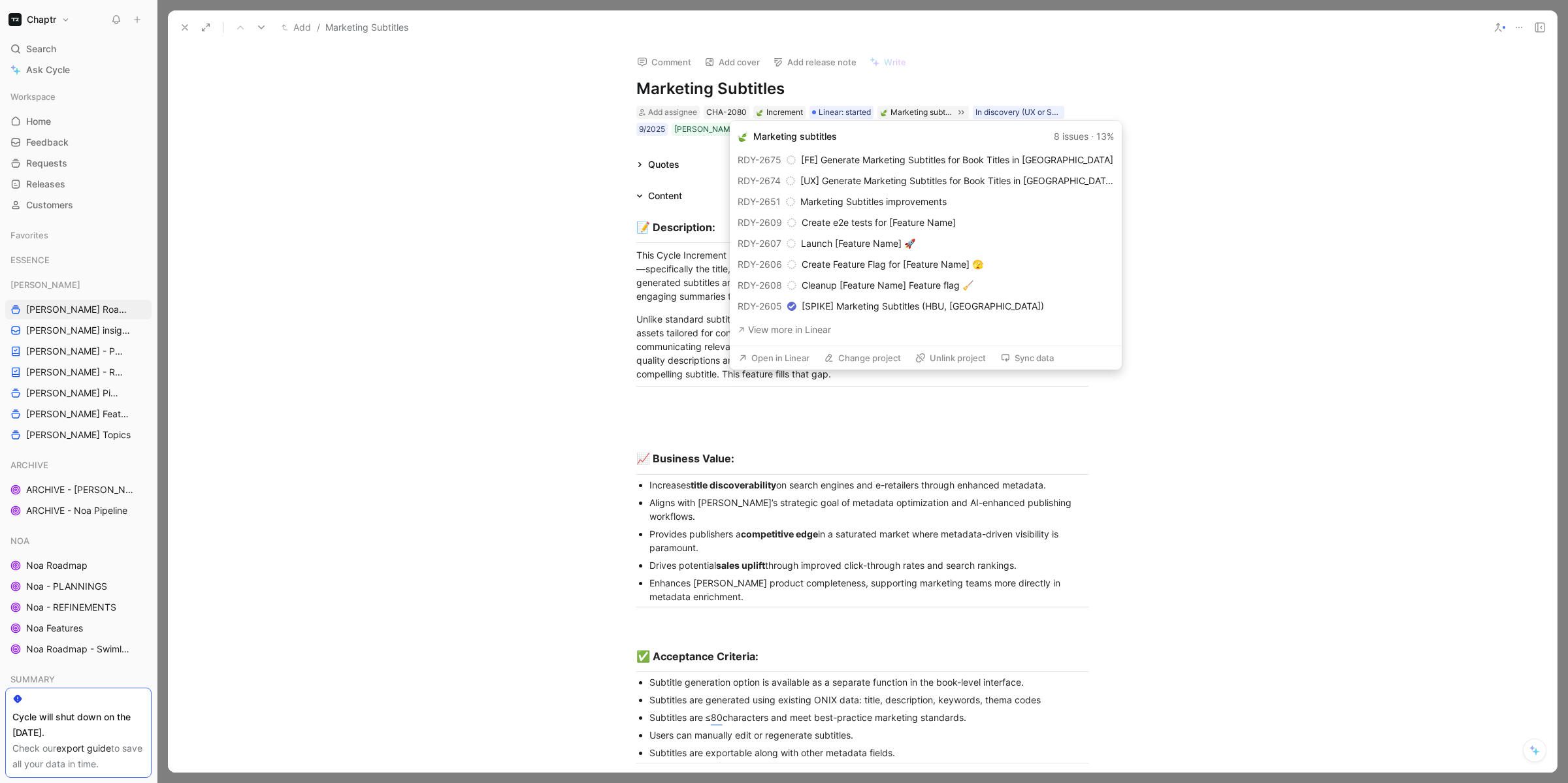
click at [782, 359] on button "Open in Linear" at bounding box center [773, 358] width 83 height 18
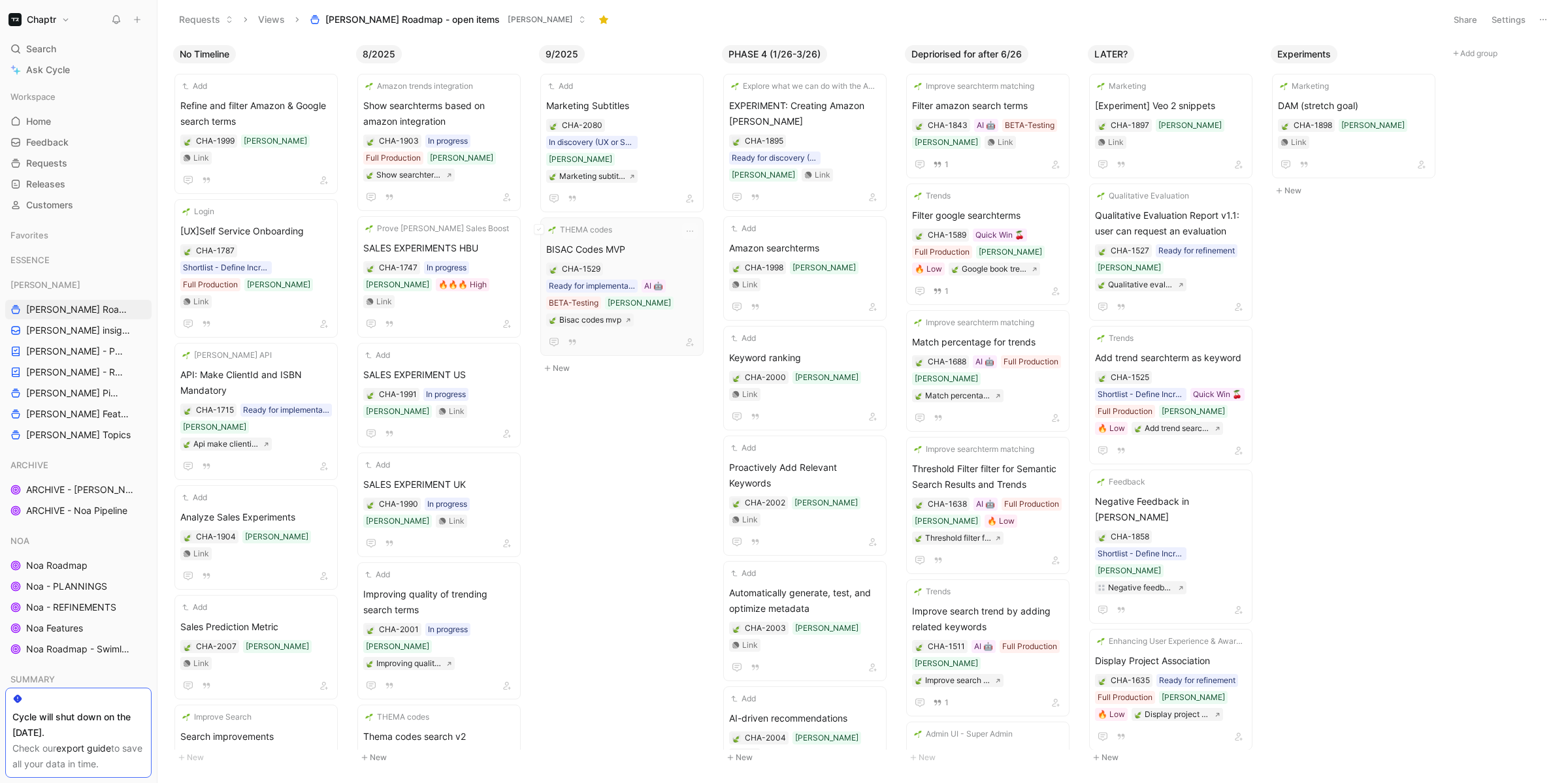
click at [625, 224] on div "THEMA codes BISAC Codes MVP CHA-1529 Ready for implementation AI 🤖 BETA-Testing…" at bounding box center [622, 286] width 152 height 127
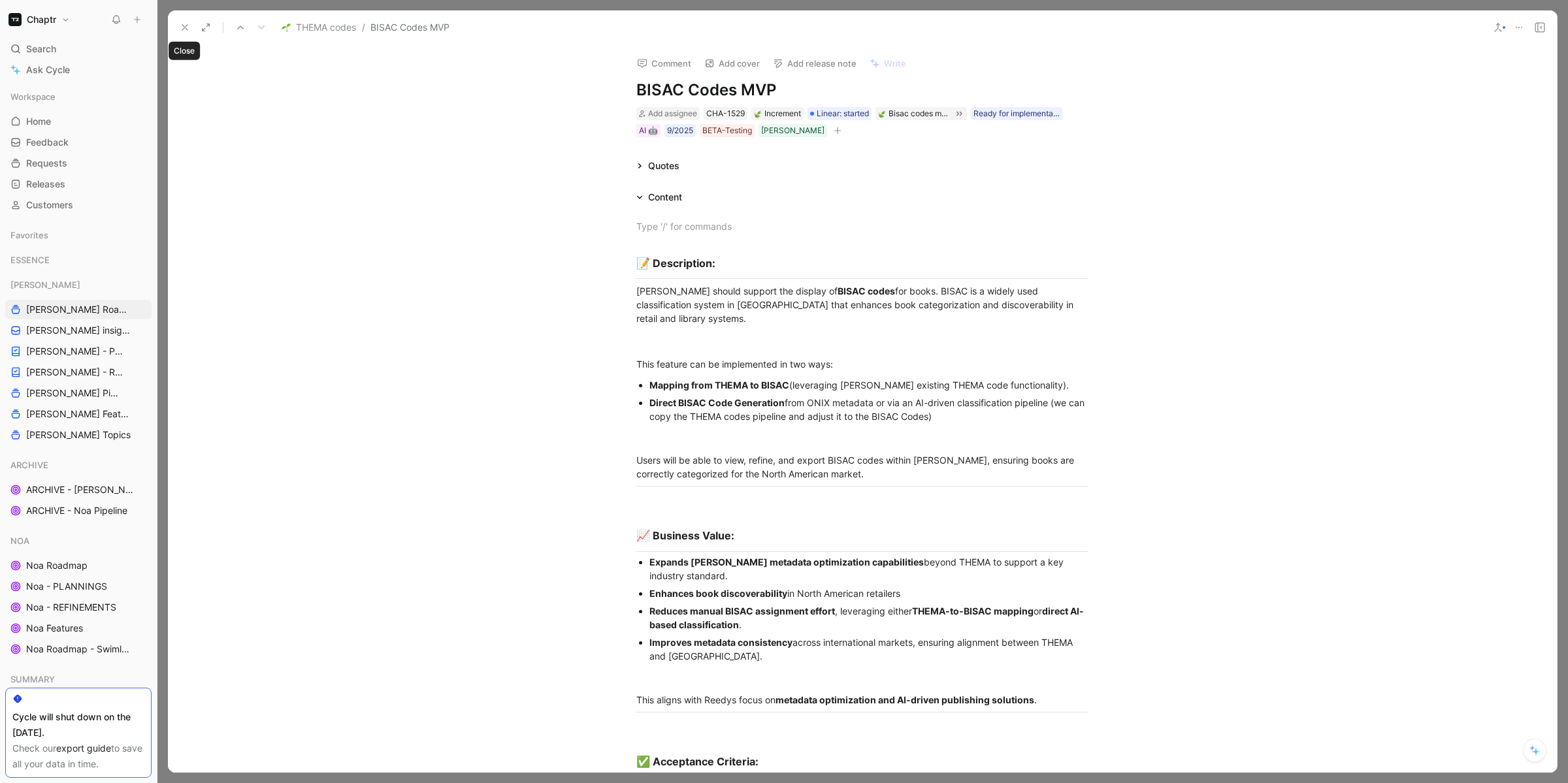
click at [182, 26] on use at bounding box center [185, 27] width 5 height 5
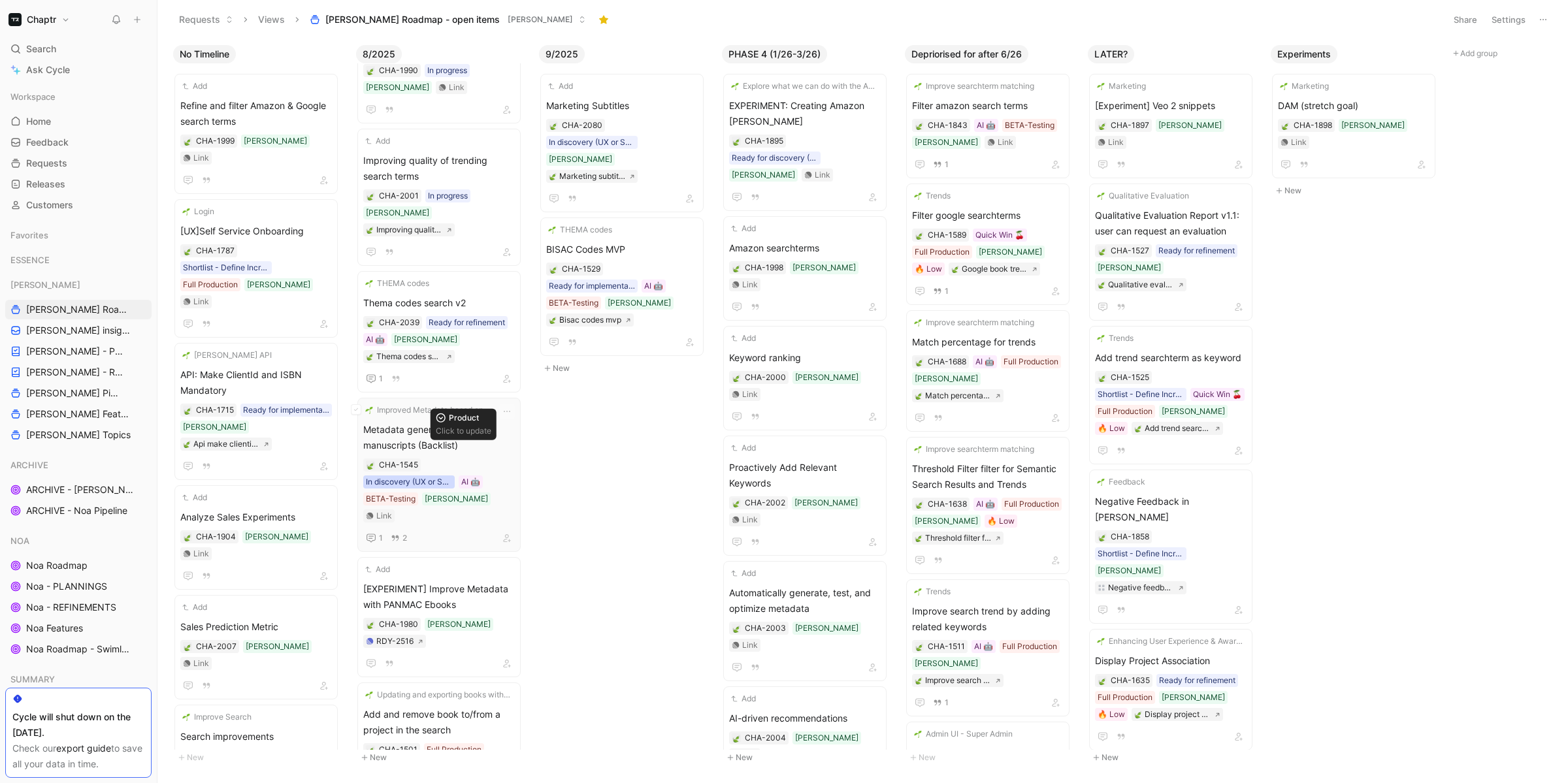
scroll to position [509, 0]
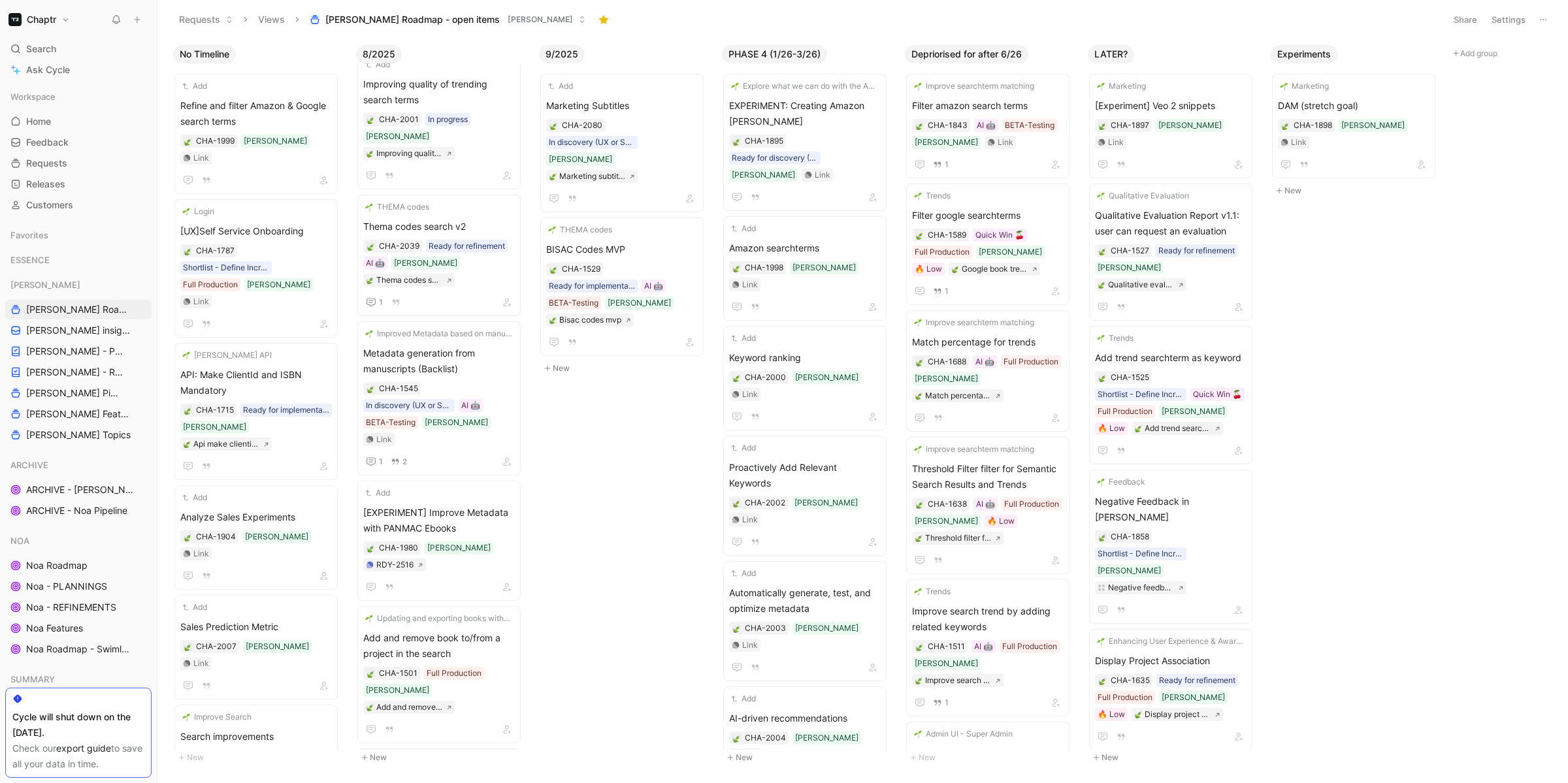
click at [458, 772] on span "Manage Selected Books in Books tab" at bounding box center [439, 788] width 152 height 32
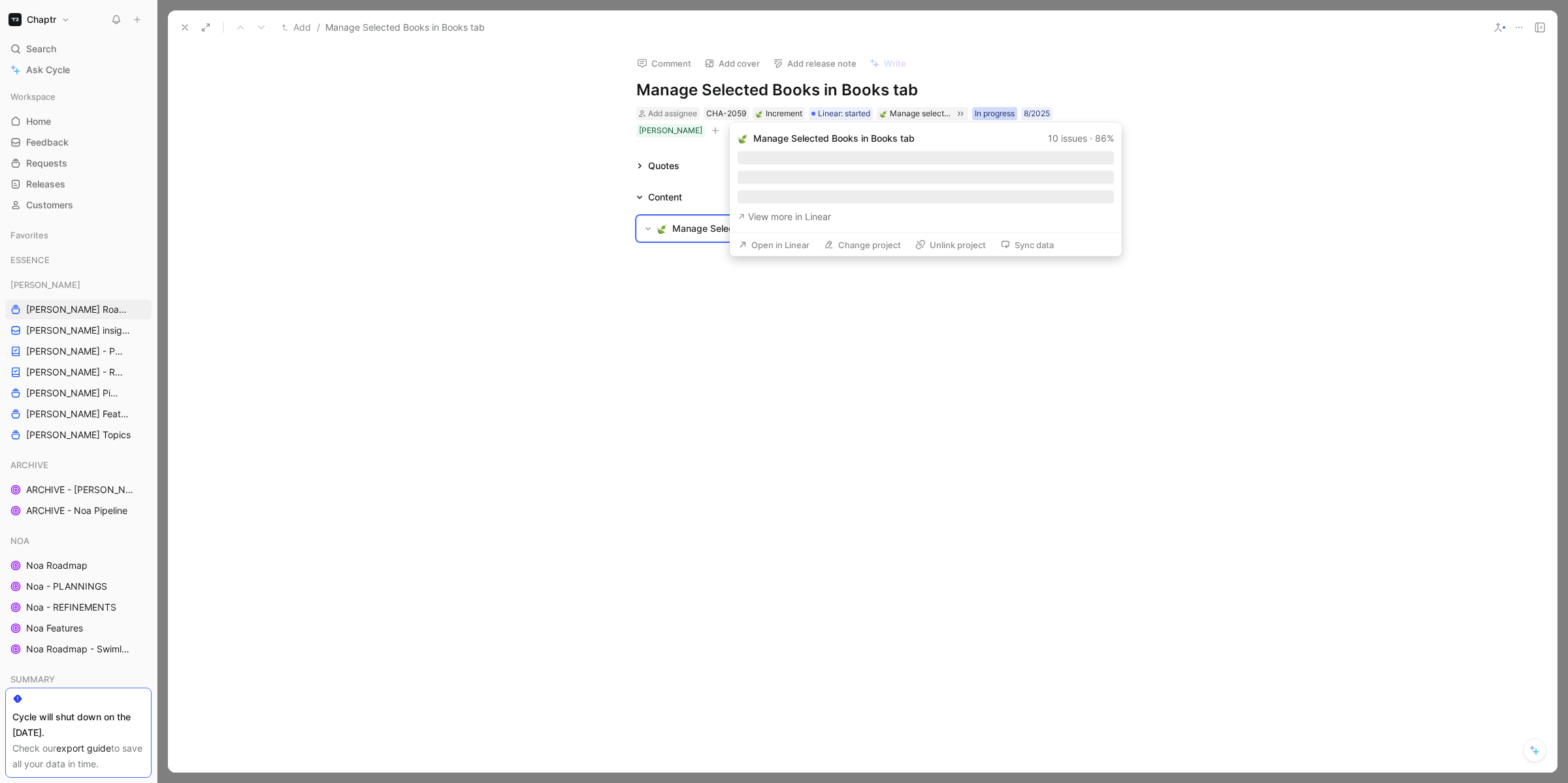
click at [1005, 112] on div "In progress" at bounding box center [994, 113] width 40 height 13
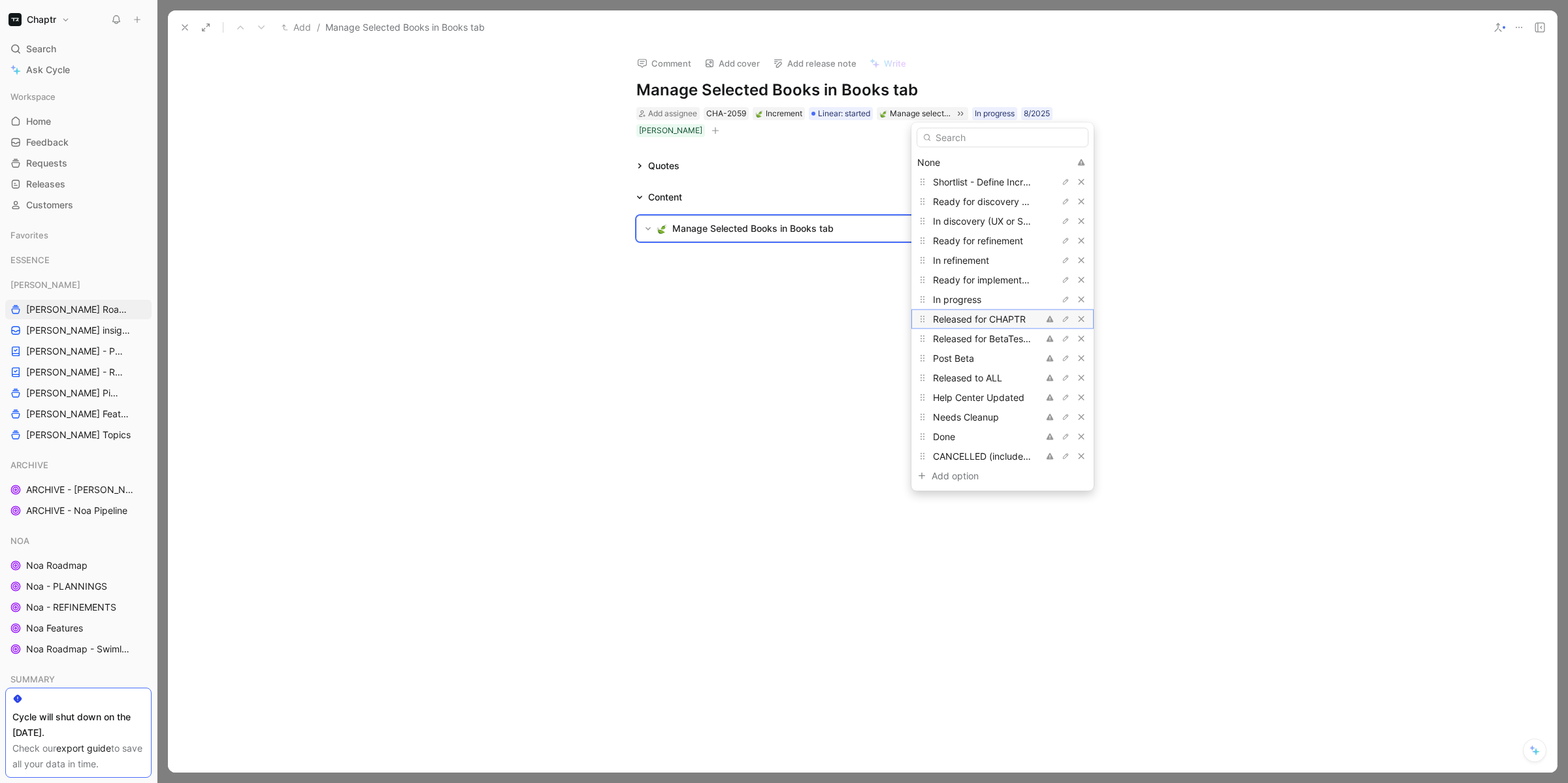
click at [975, 322] on span "Released for CHAPTR" at bounding box center [980, 319] width 93 height 11
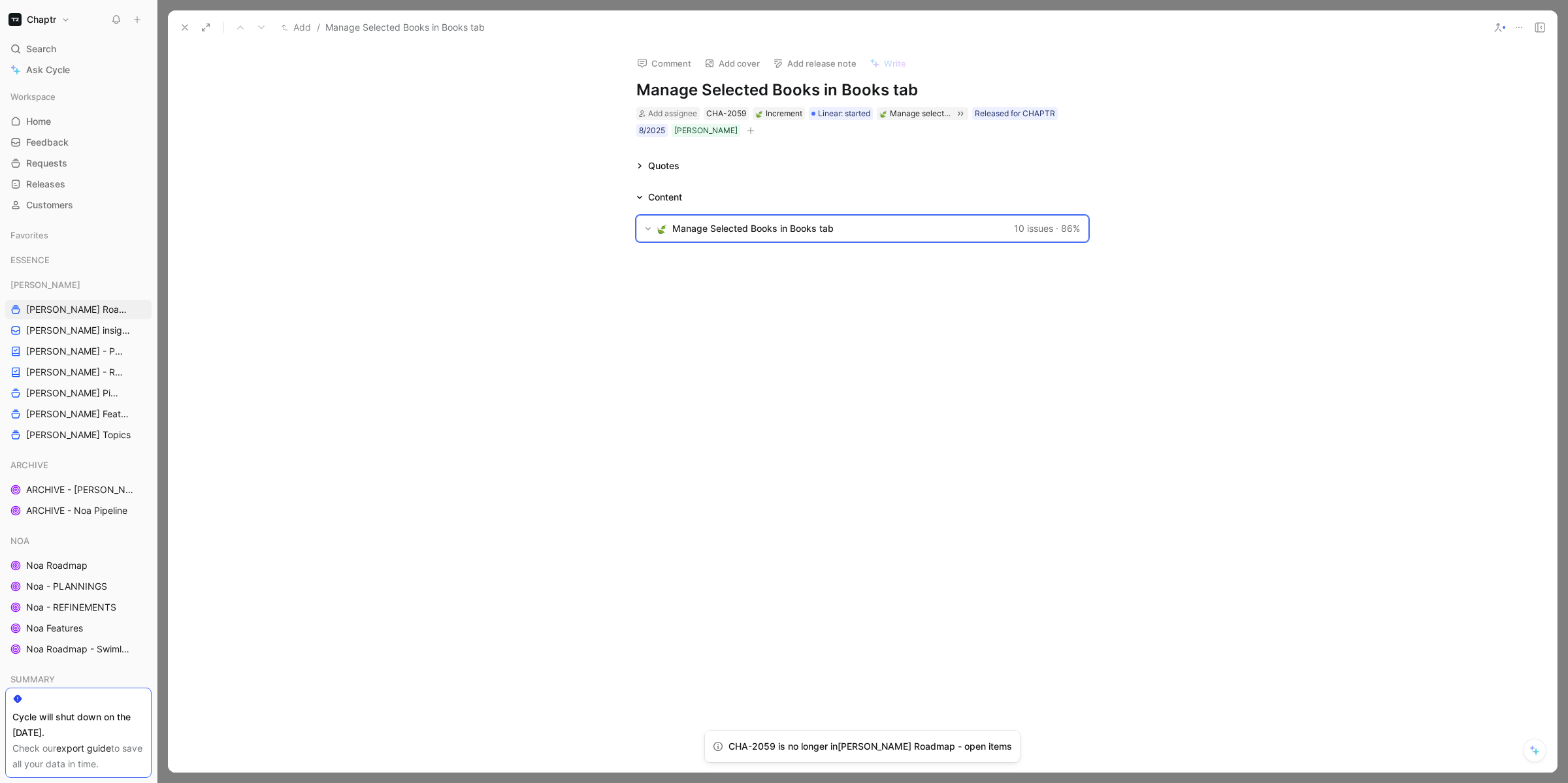
click at [807, 362] on div at bounding box center [863, 393] width 1389 height 236
click at [176, 26] on button at bounding box center [185, 27] width 18 height 18
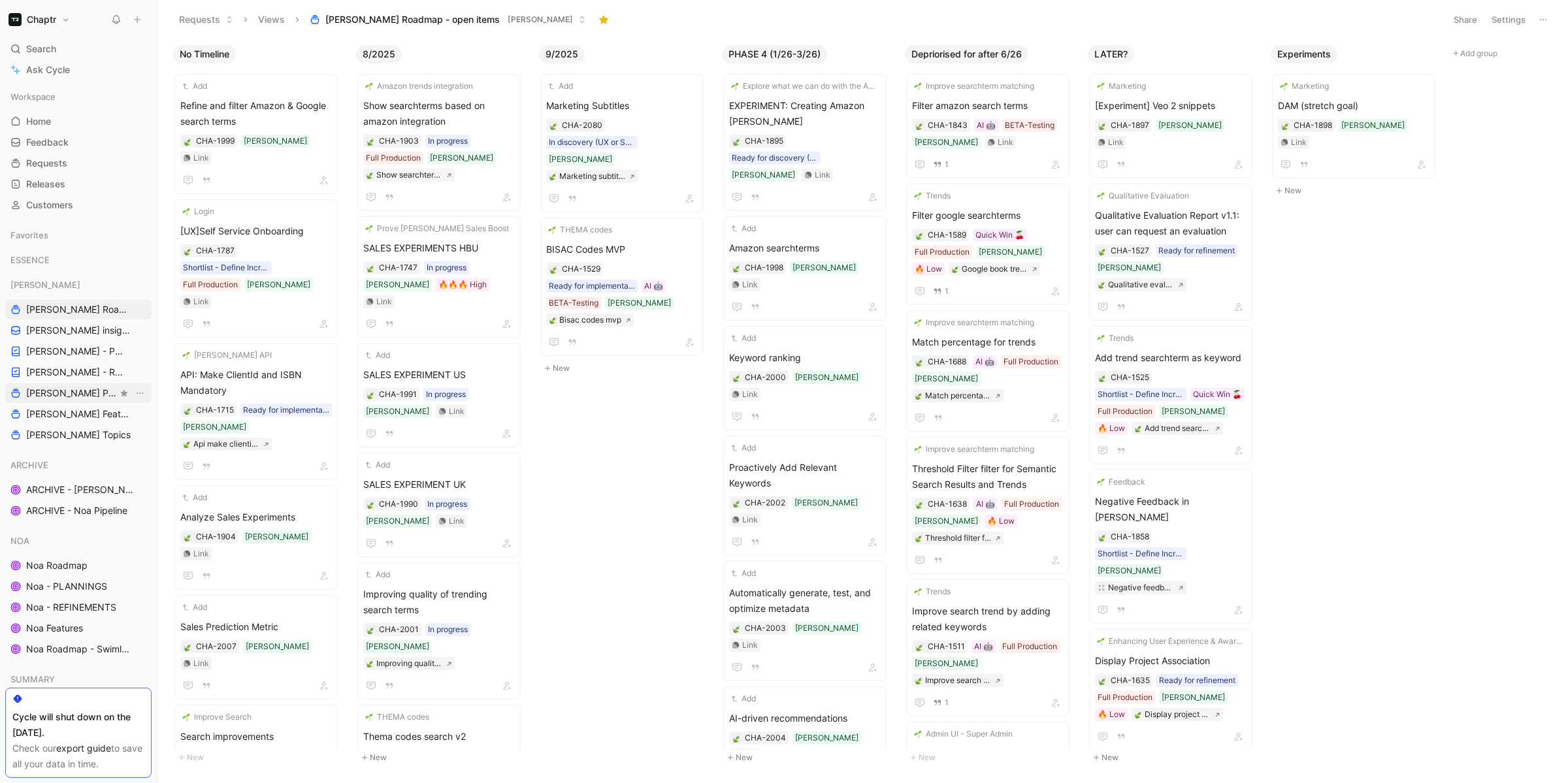
click at [56, 390] on span "[PERSON_NAME] Pipeline" at bounding box center [72, 393] width 92 height 13
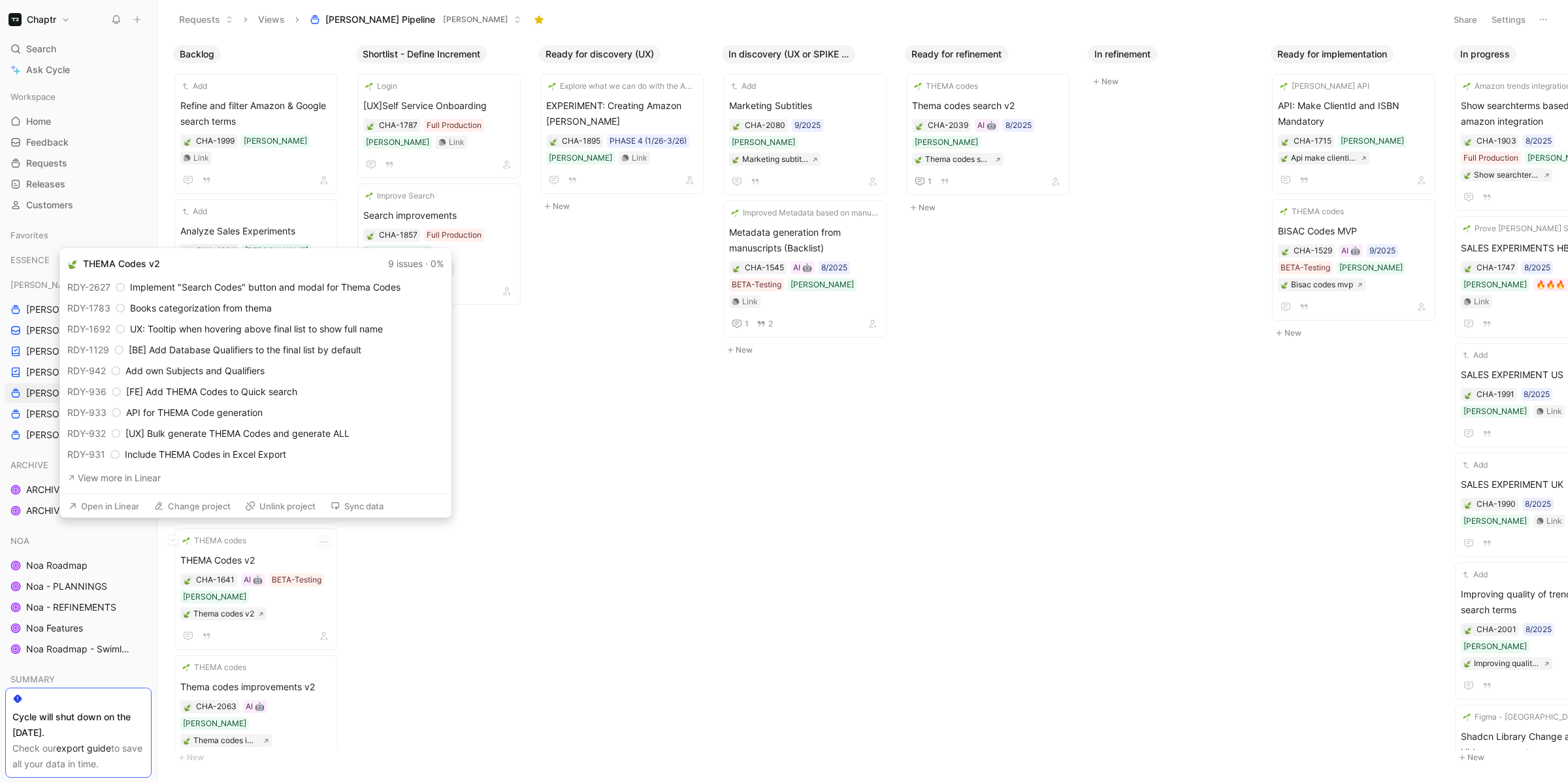
click at [115, 499] on button "Open in Linear" at bounding box center [104, 506] width 83 height 18
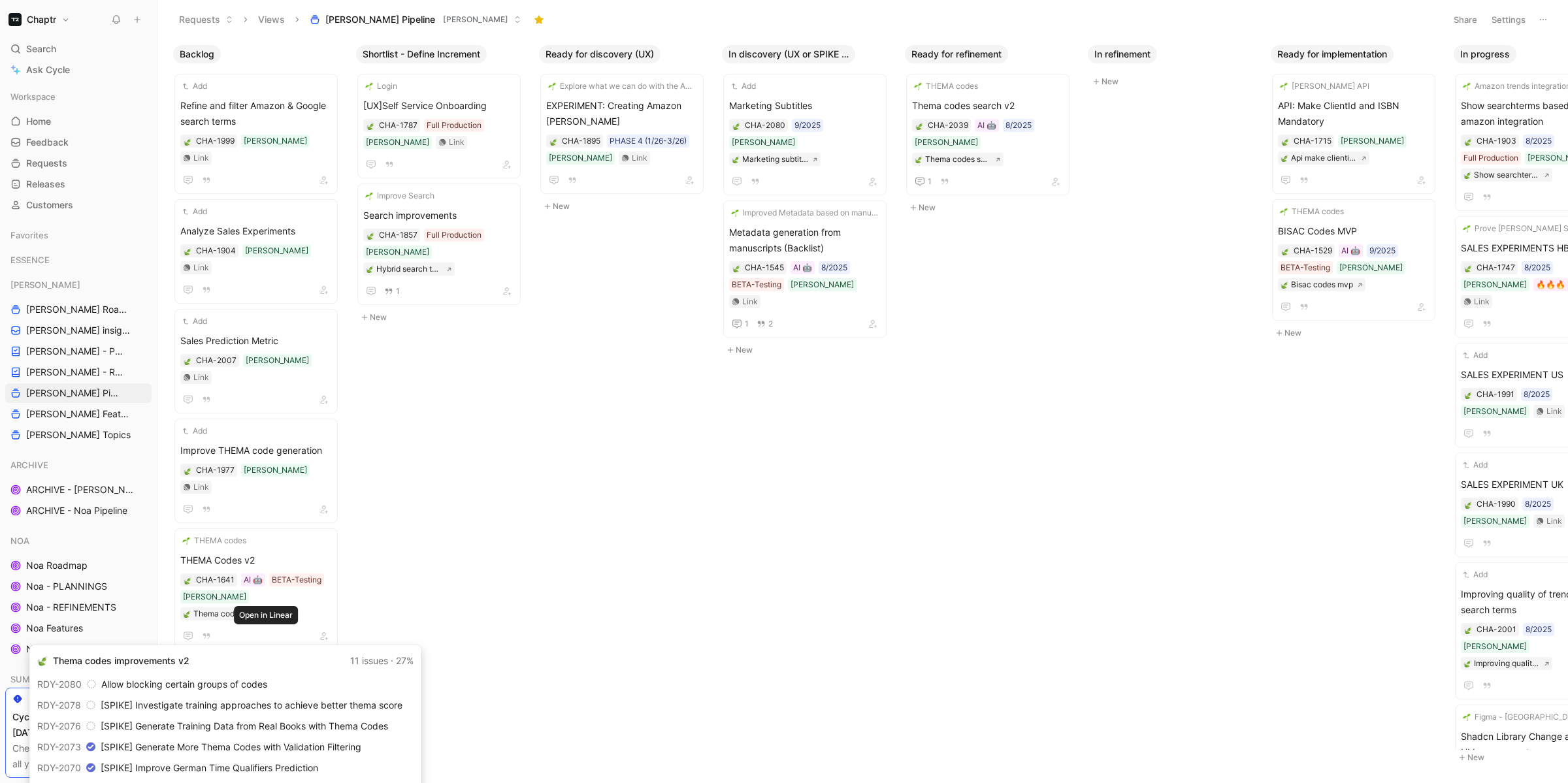
click at [268, 738] on icon at bounding box center [266, 741] width 6 height 6
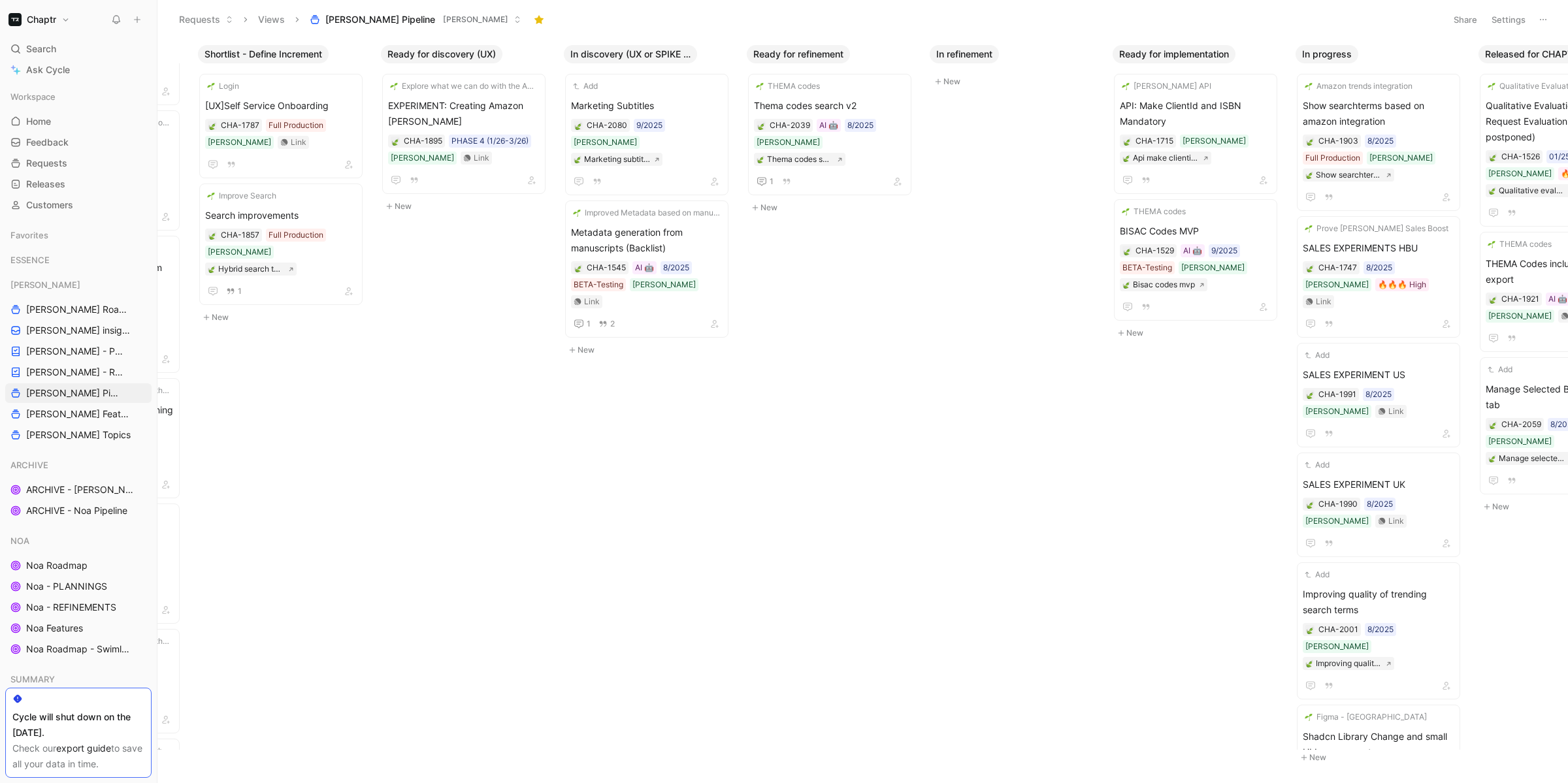
scroll to position [0, 160]
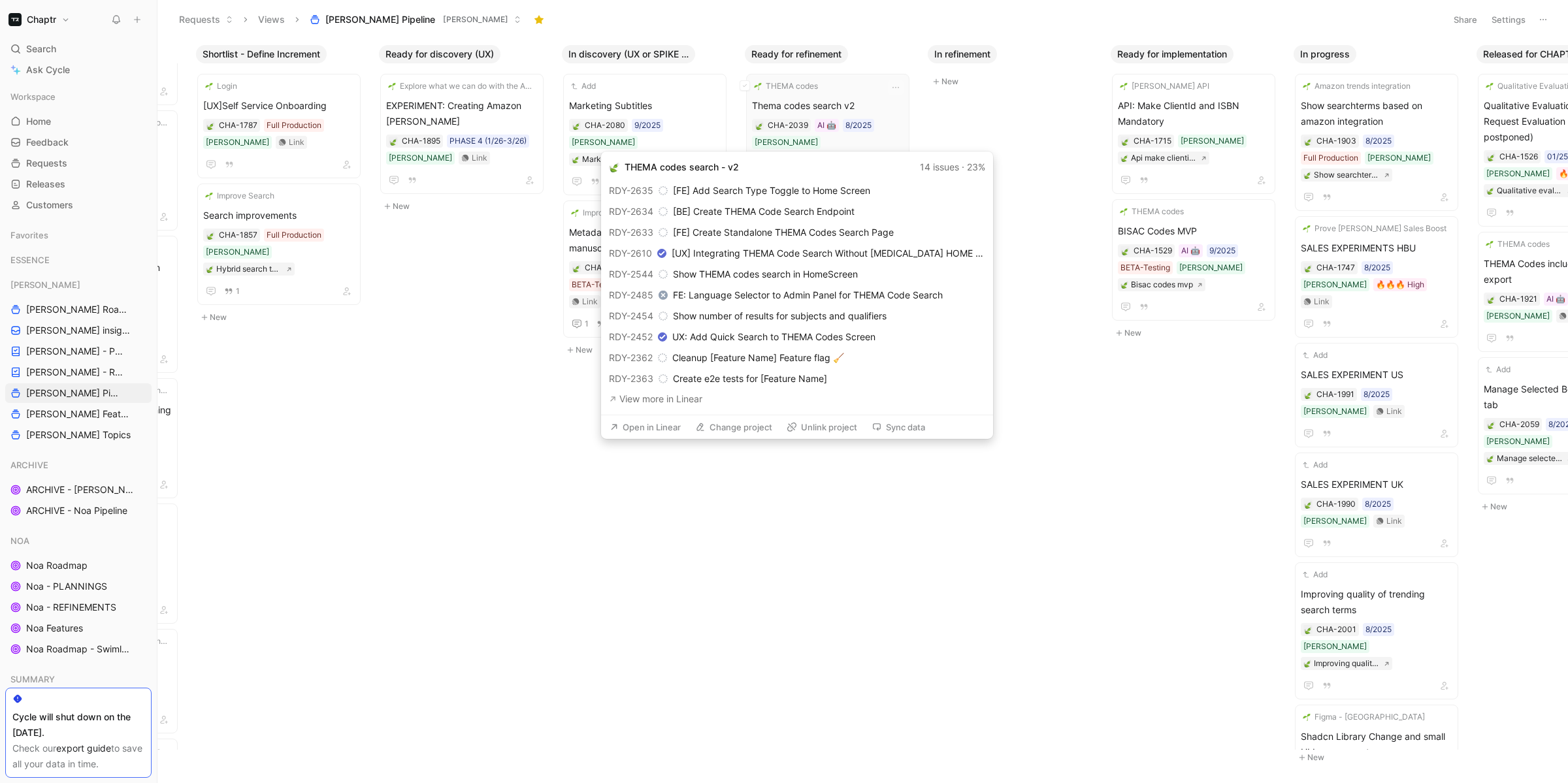
click at [835, 157] on icon at bounding box center [838, 160] width 6 height 6
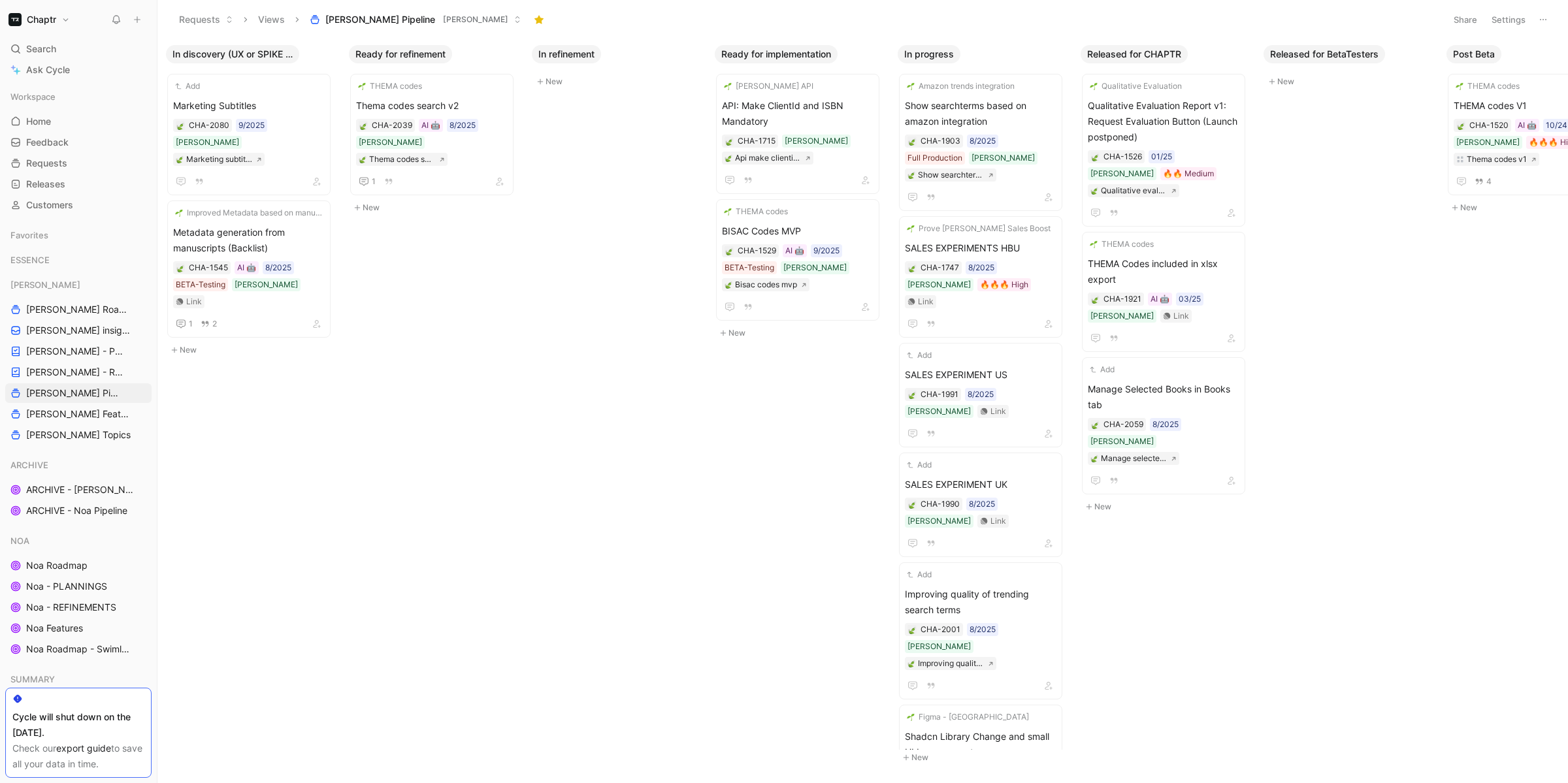
scroll to position [0, 562]
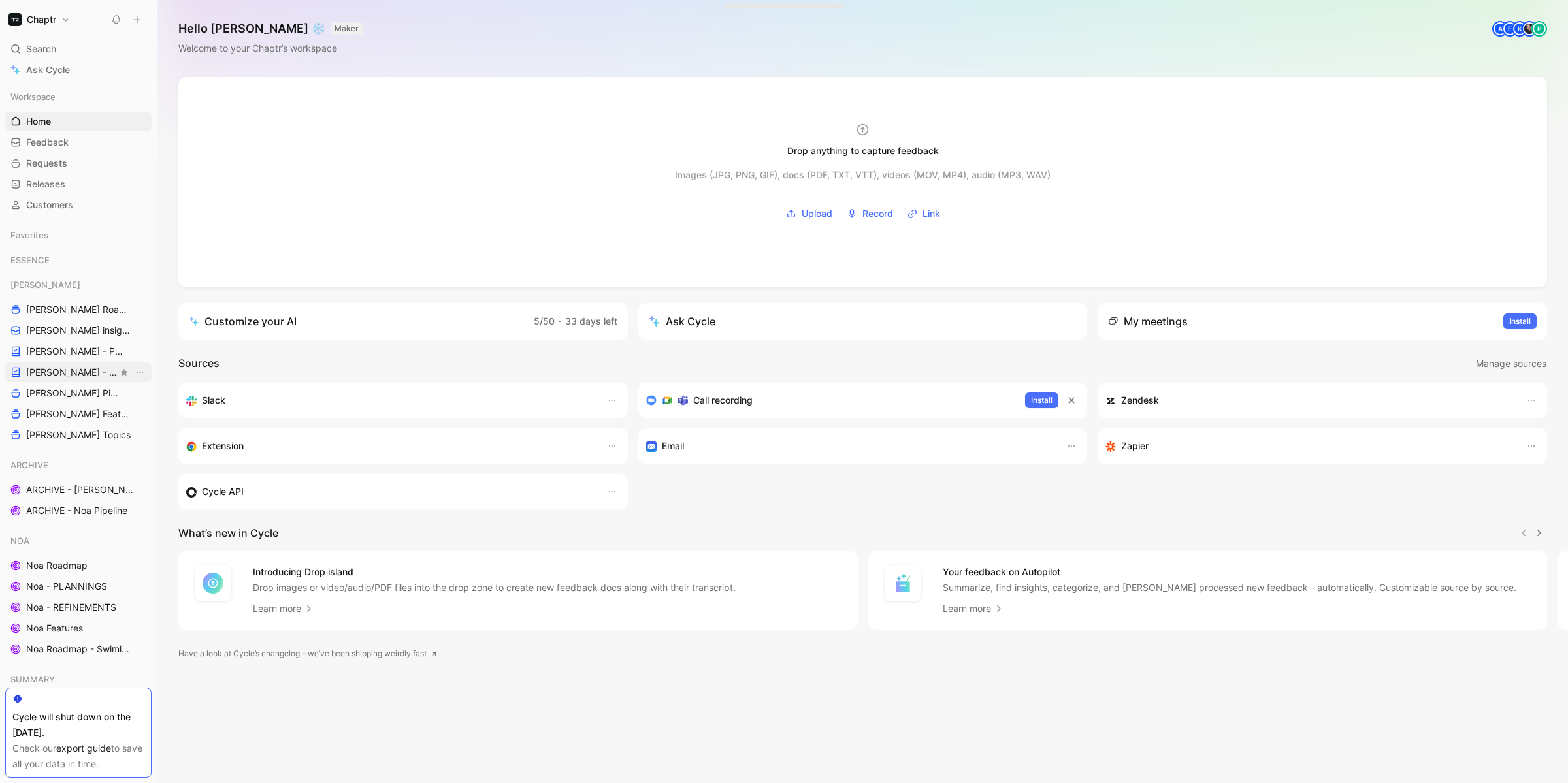
click at [56, 369] on span "[PERSON_NAME] - REFINEMENTS" at bounding box center [72, 372] width 92 height 13
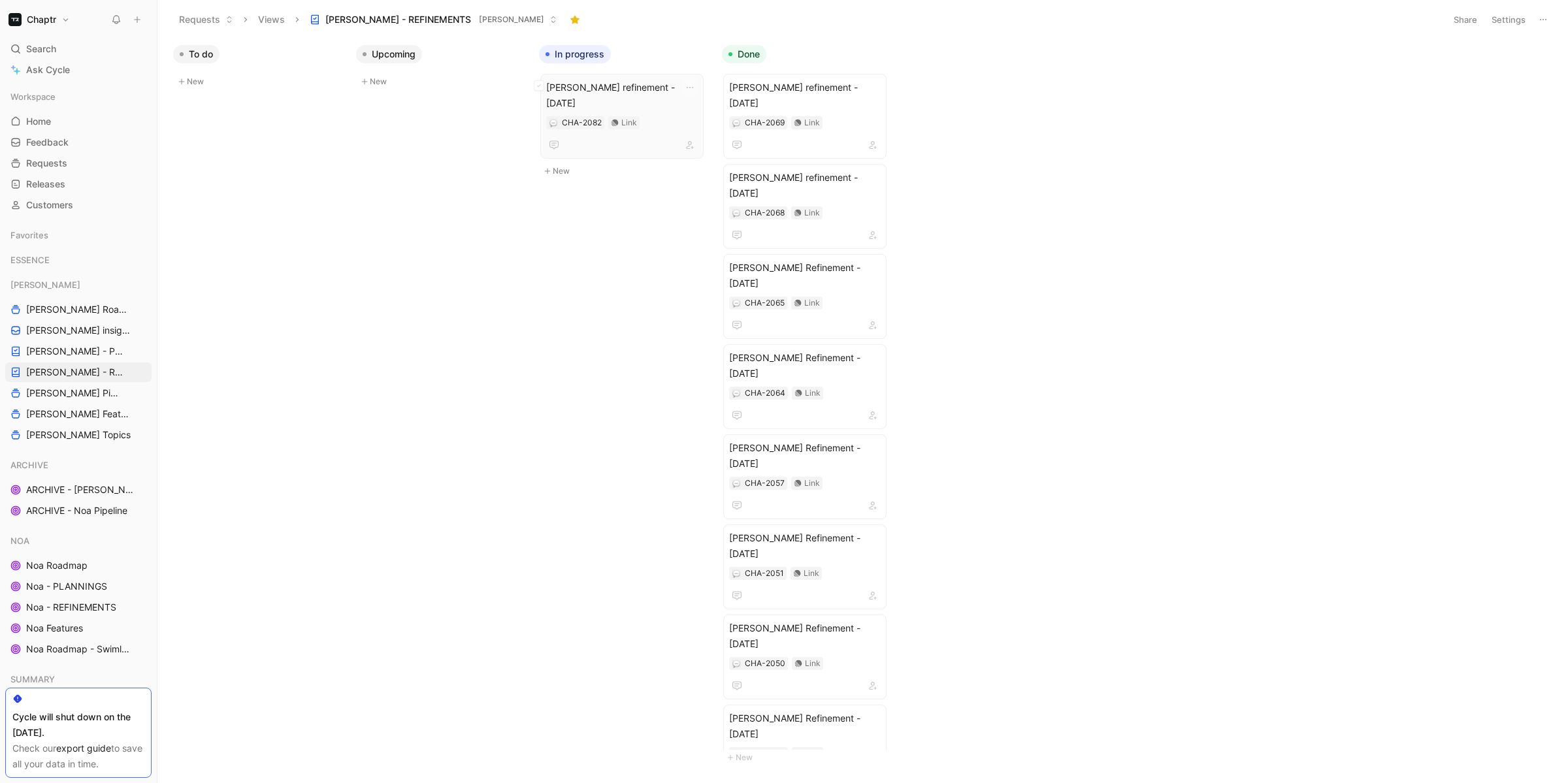
click at [659, 84] on span "[PERSON_NAME] refinement - [DATE]" at bounding box center [622, 95] width 152 height 32
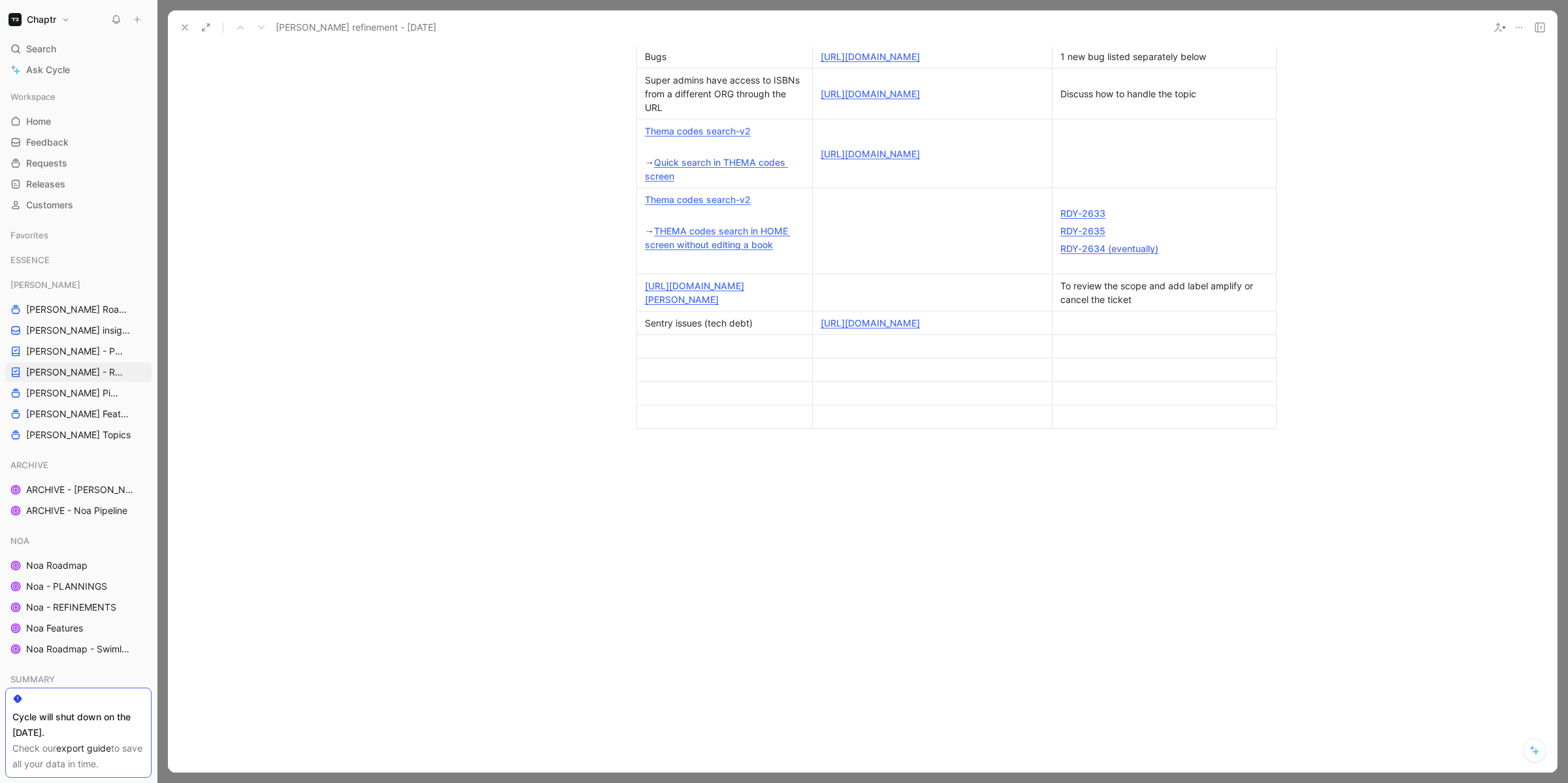
scroll to position [442, 0]
click at [863, 350] on div at bounding box center [933, 344] width 224 height 14
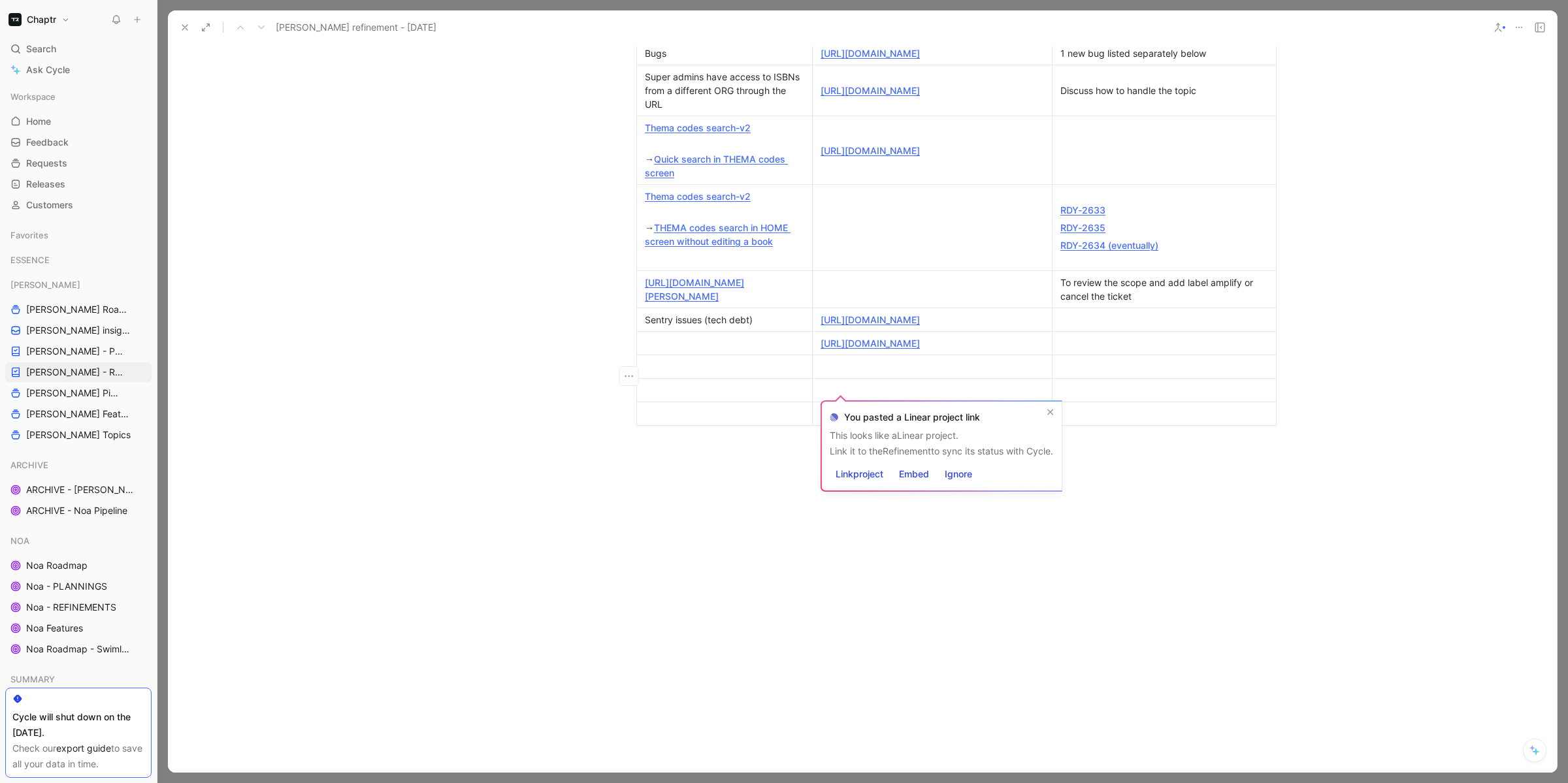
click at [758, 356] on td at bounding box center [725, 343] width 176 height 23
paste div
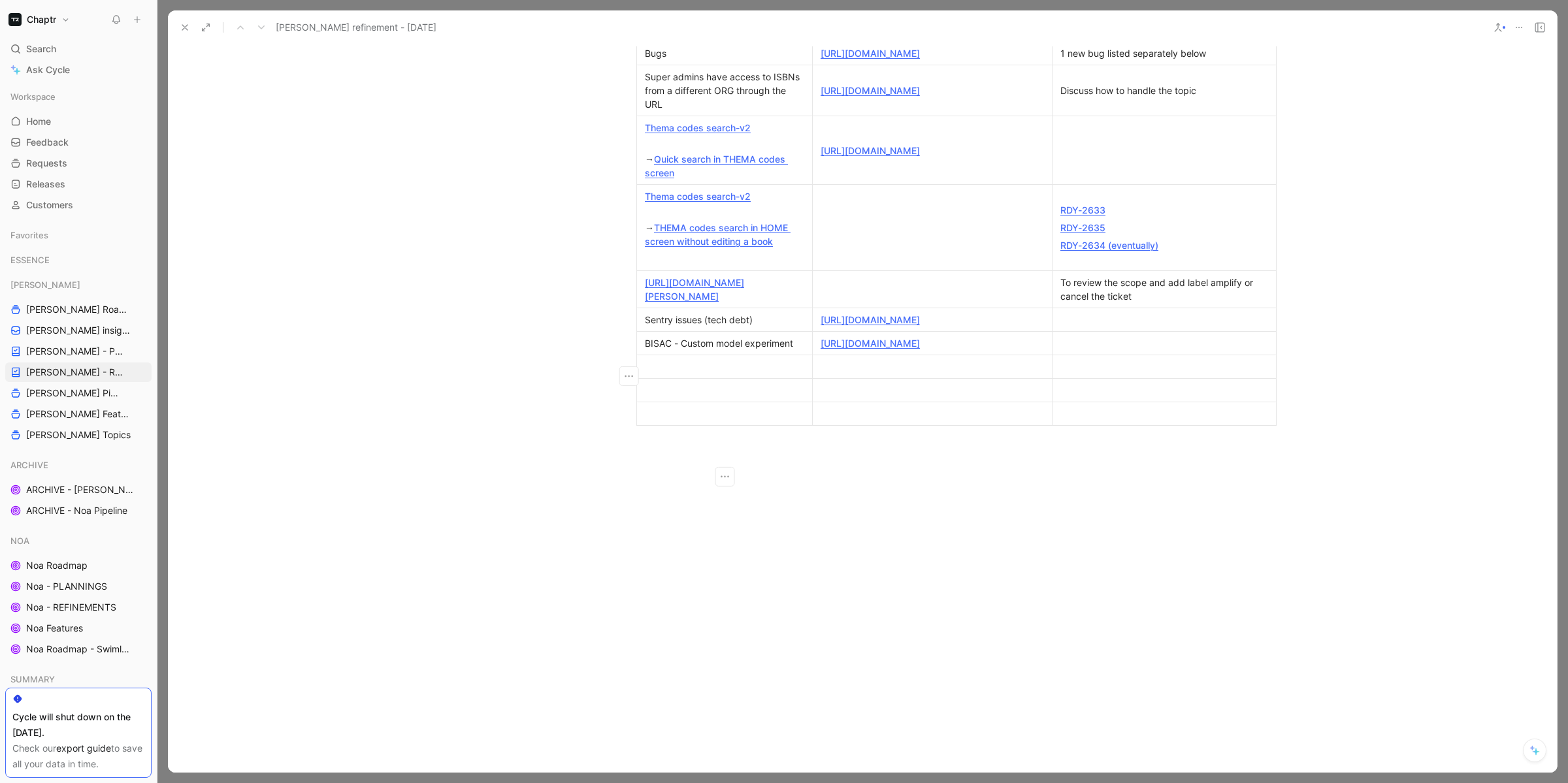
click at [1068, 356] on td at bounding box center [1164, 343] width 224 height 23
